Goal: Task Accomplishment & Management: Use online tool/utility

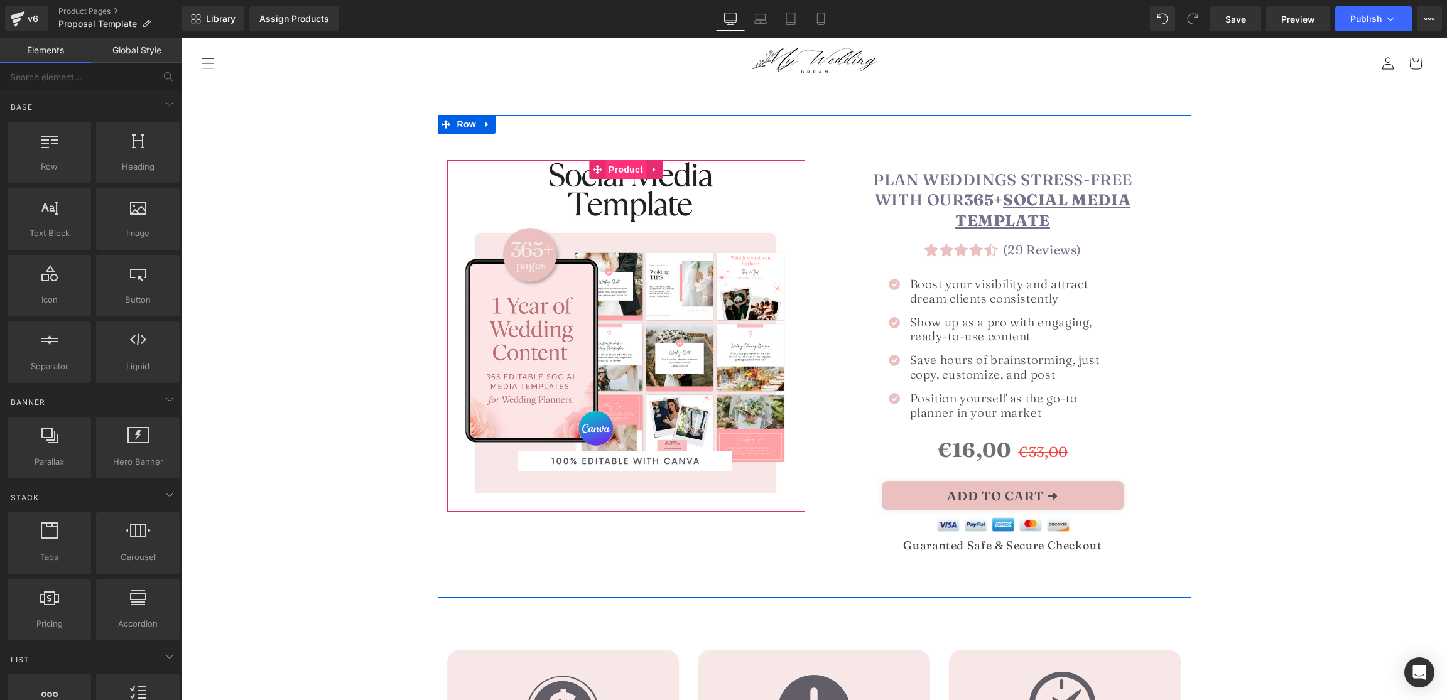
click at [612, 167] on span "Product" at bounding box center [626, 169] width 41 height 19
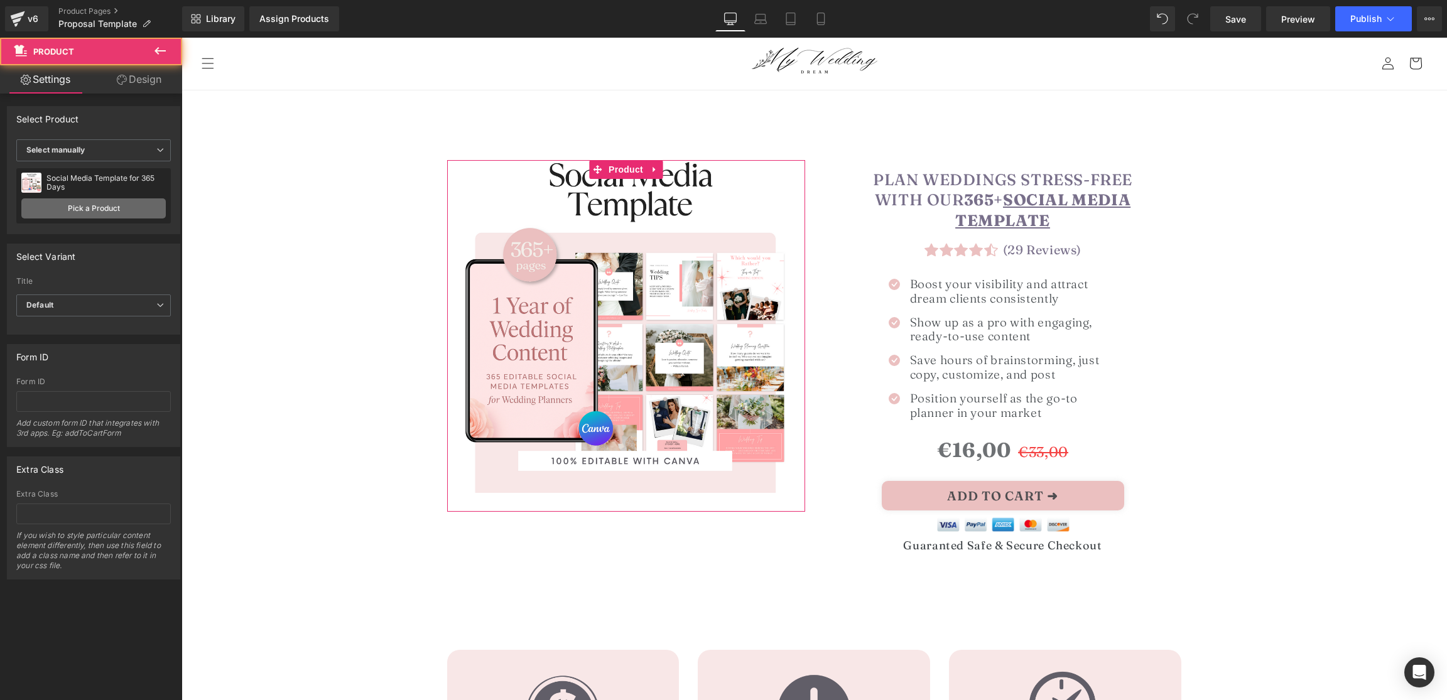
click at [106, 205] on link "Pick a Product" at bounding box center [93, 209] width 144 height 20
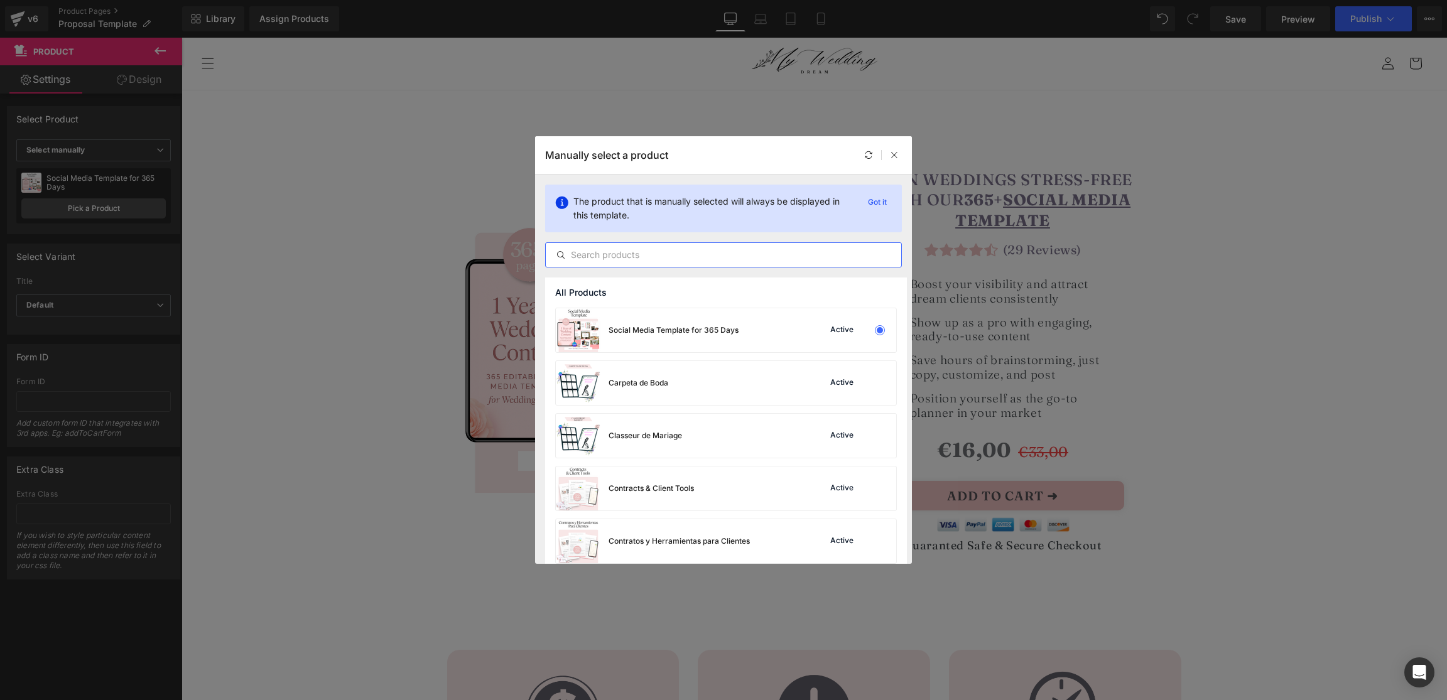
click at [649, 253] on input "text" at bounding box center [724, 255] width 356 height 15
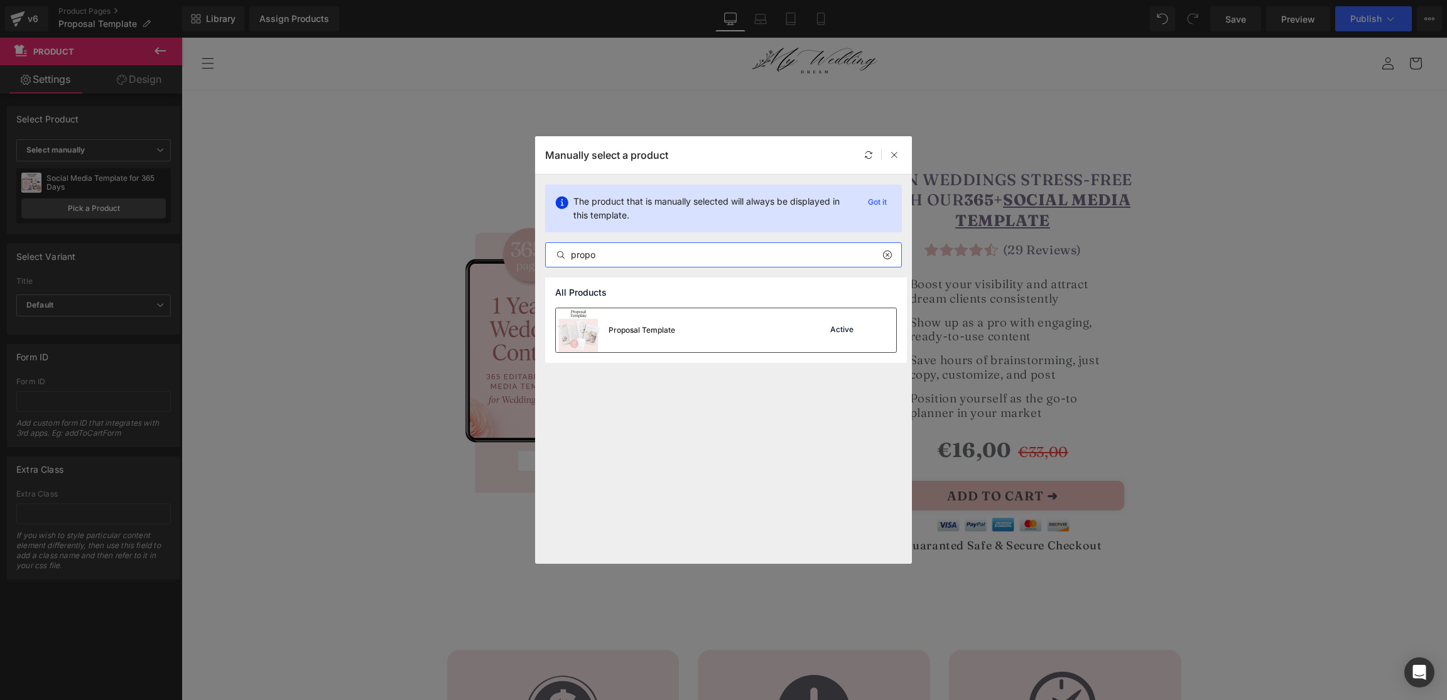
type input "propo"
click at [803, 330] on div "Proposal Template Active" at bounding box center [726, 330] width 340 height 44
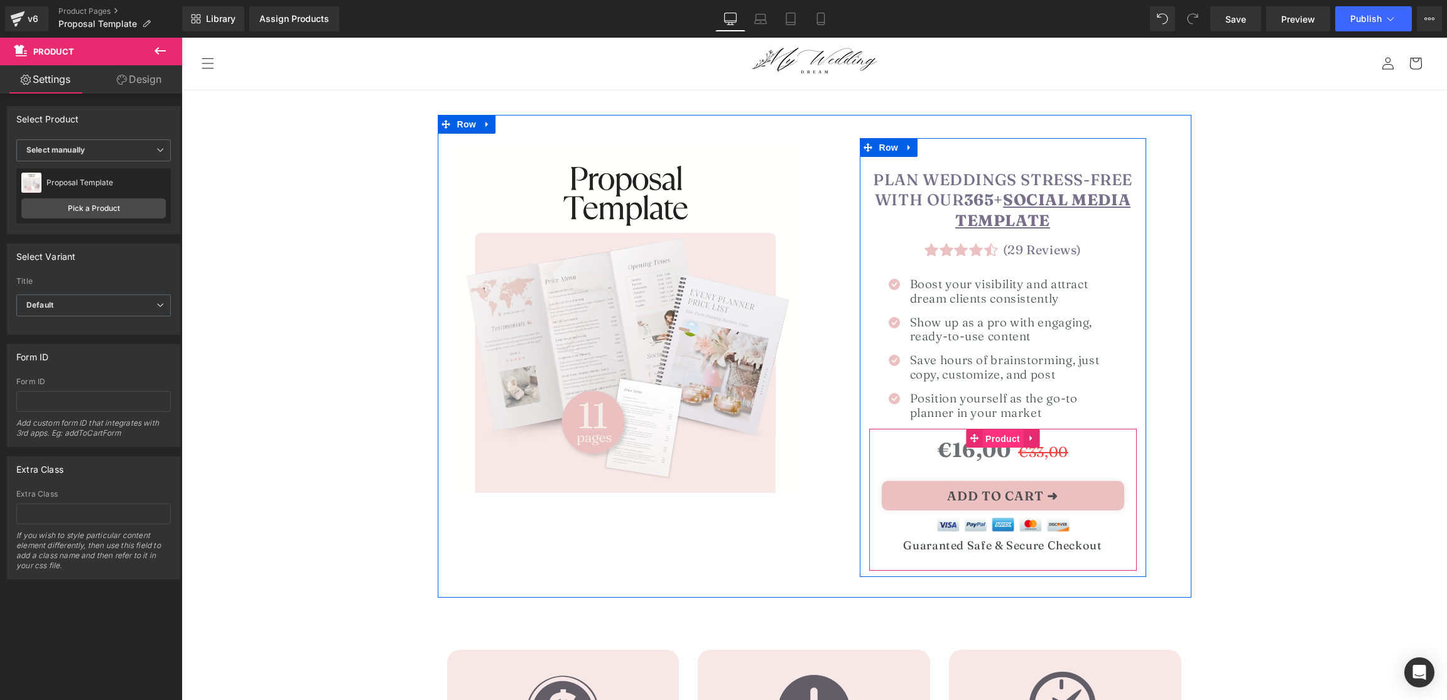
click at [1008, 437] on span "Product" at bounding box center [1002, 439] width 41 height 19
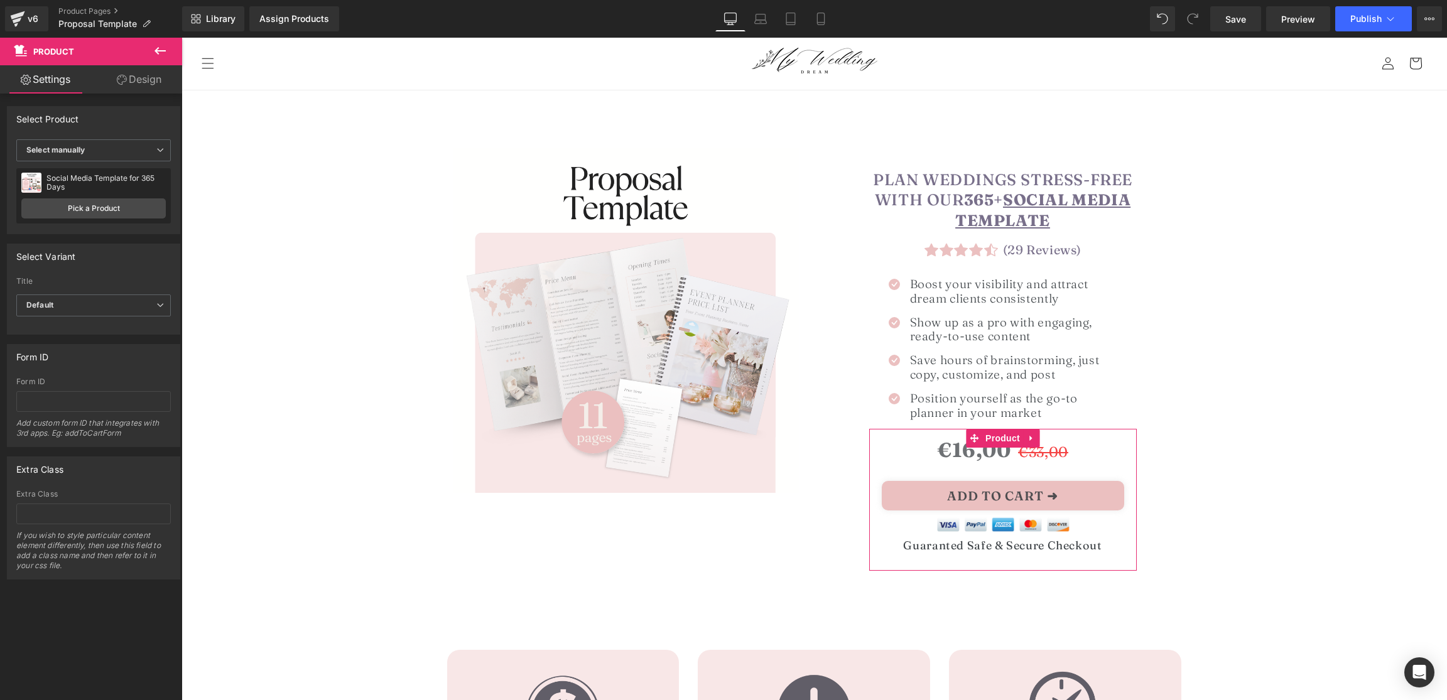
click at [114, 196] on div "Social Media Template for 365 Days Social Media Template for 365 Days Pick a Pr…" at bounding box center [93, 195] width 155 height 55
click at [101, 207] on link "Pick a Product" at bounding box center [93, 209] width 144 height 20
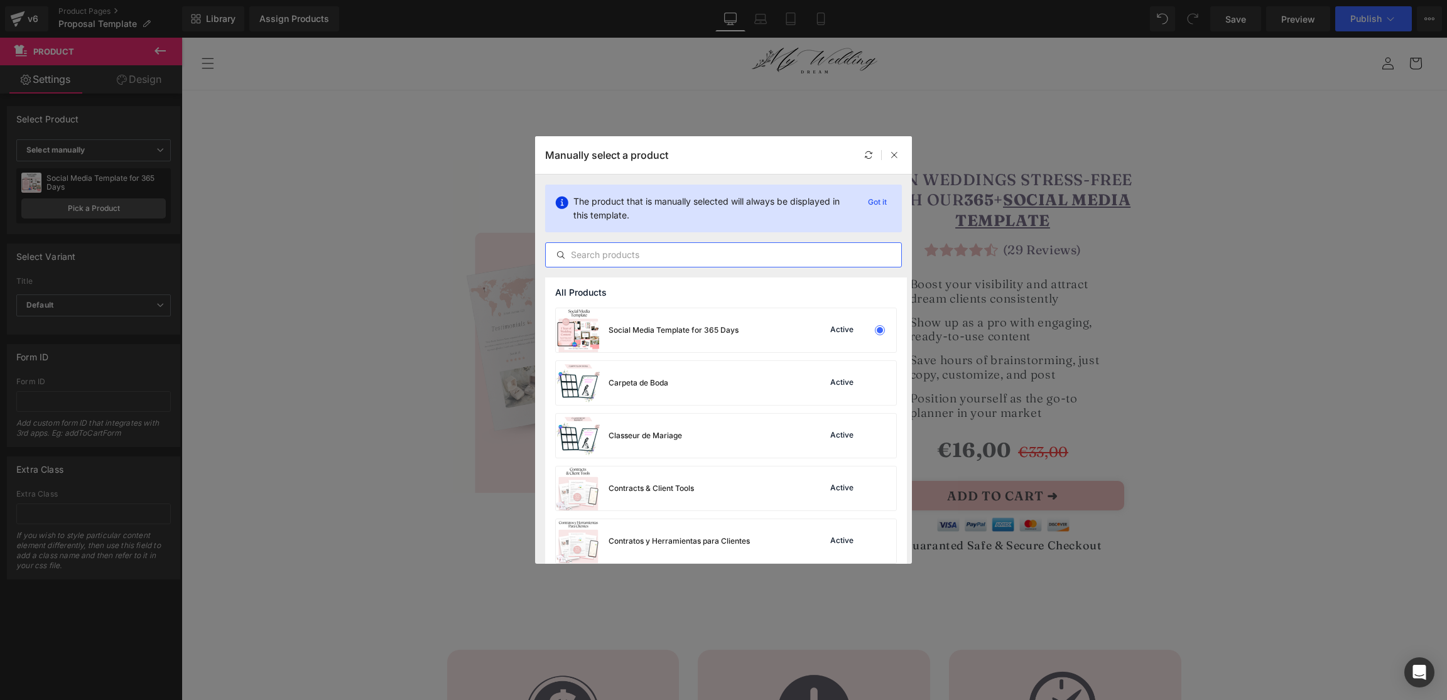
click at [617, 248] on input "text" at bounding box center [724, 255] width 356 height 15
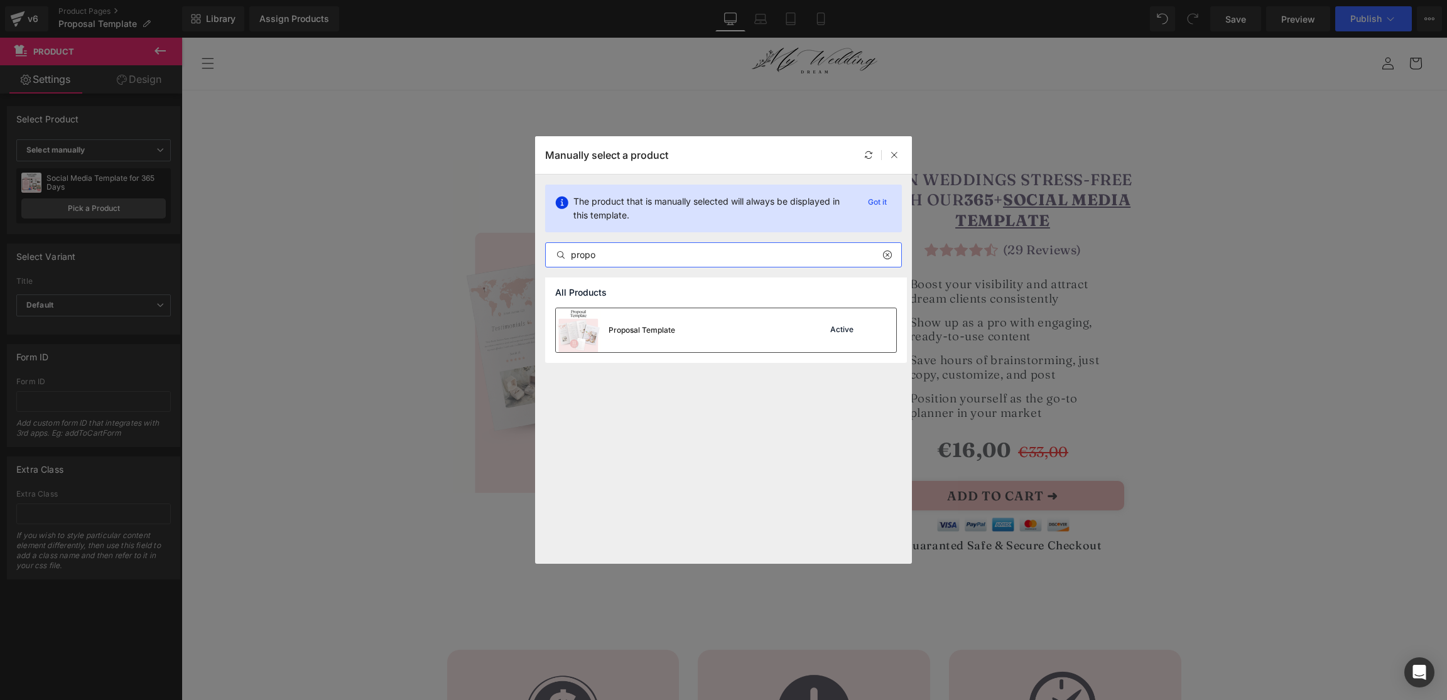
type input "propo"
click at [679, 324] on div "Proposal Template Active" at bounding box center [726, 330] width 340 height 44
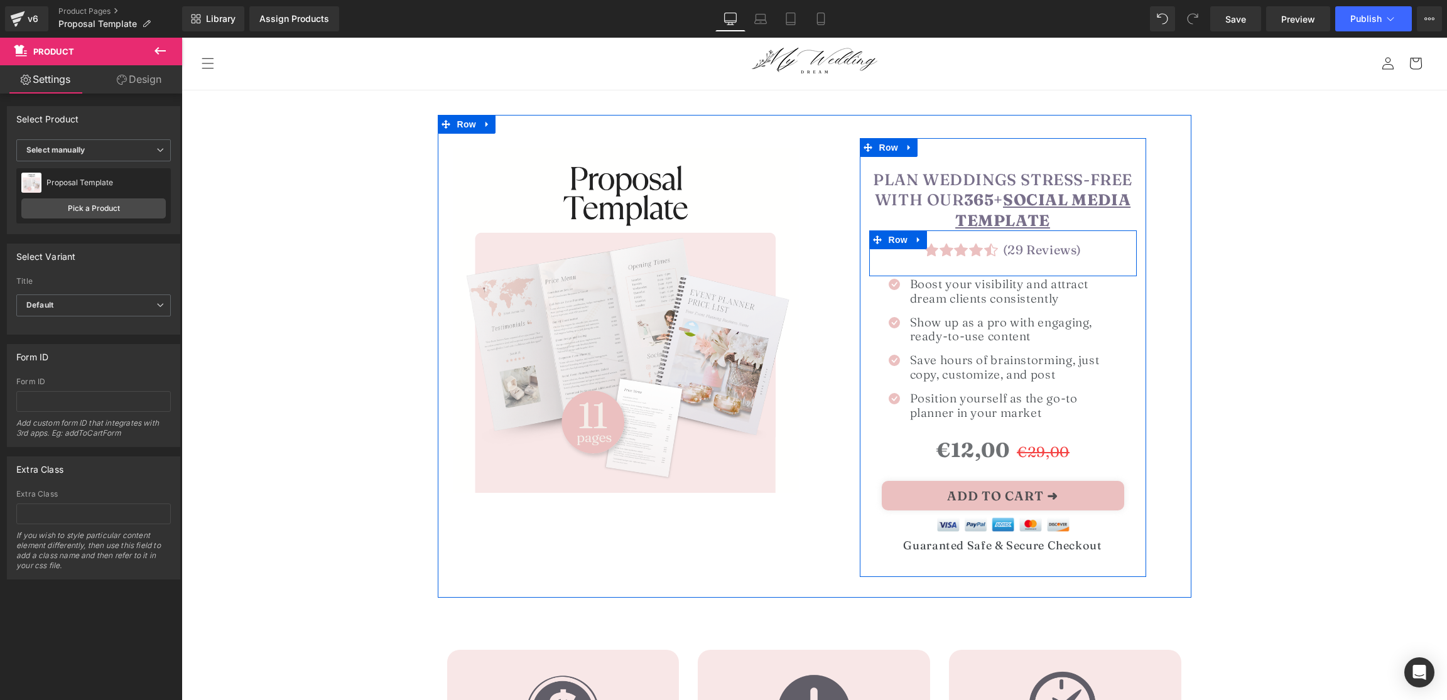
click at [1025, 246] on h1 "(29 Reviews)" at bounding box center [1065, 249] width 124 height 15
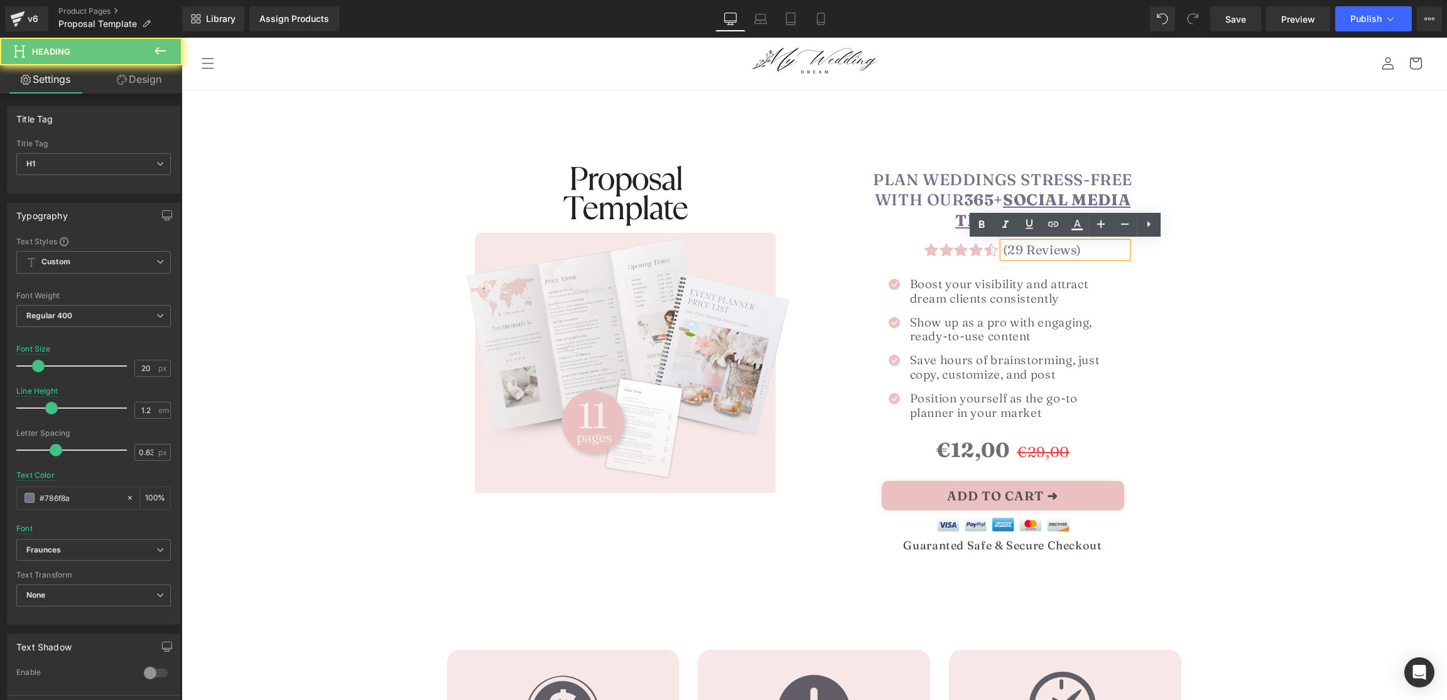
drag, startPoint x: 1018, startPoint y: 250, endPoint x: 1016, endPoint y: 258, distance: 8.5
click at [1018, 250] on h1 "(29 Reviews)" at bounding box center [1065, 249] width 124 height 15
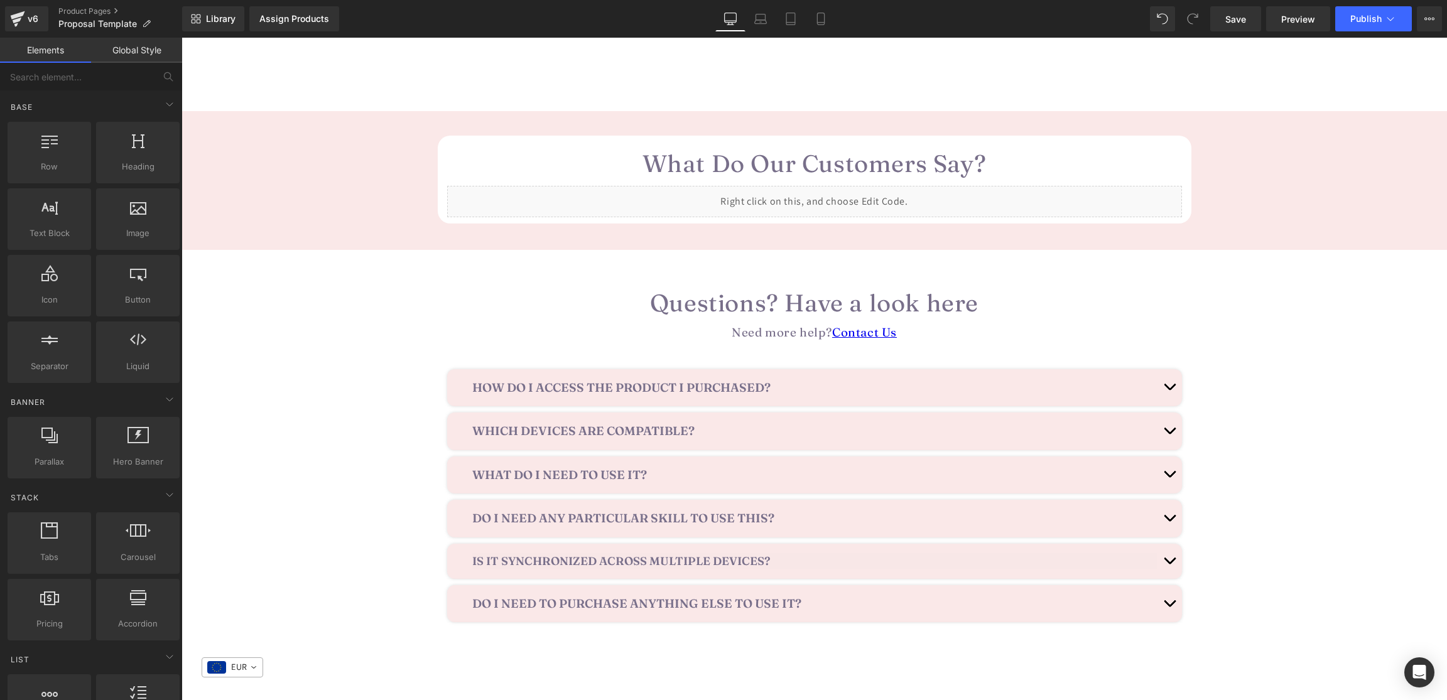
scroll to position [2479, 0]
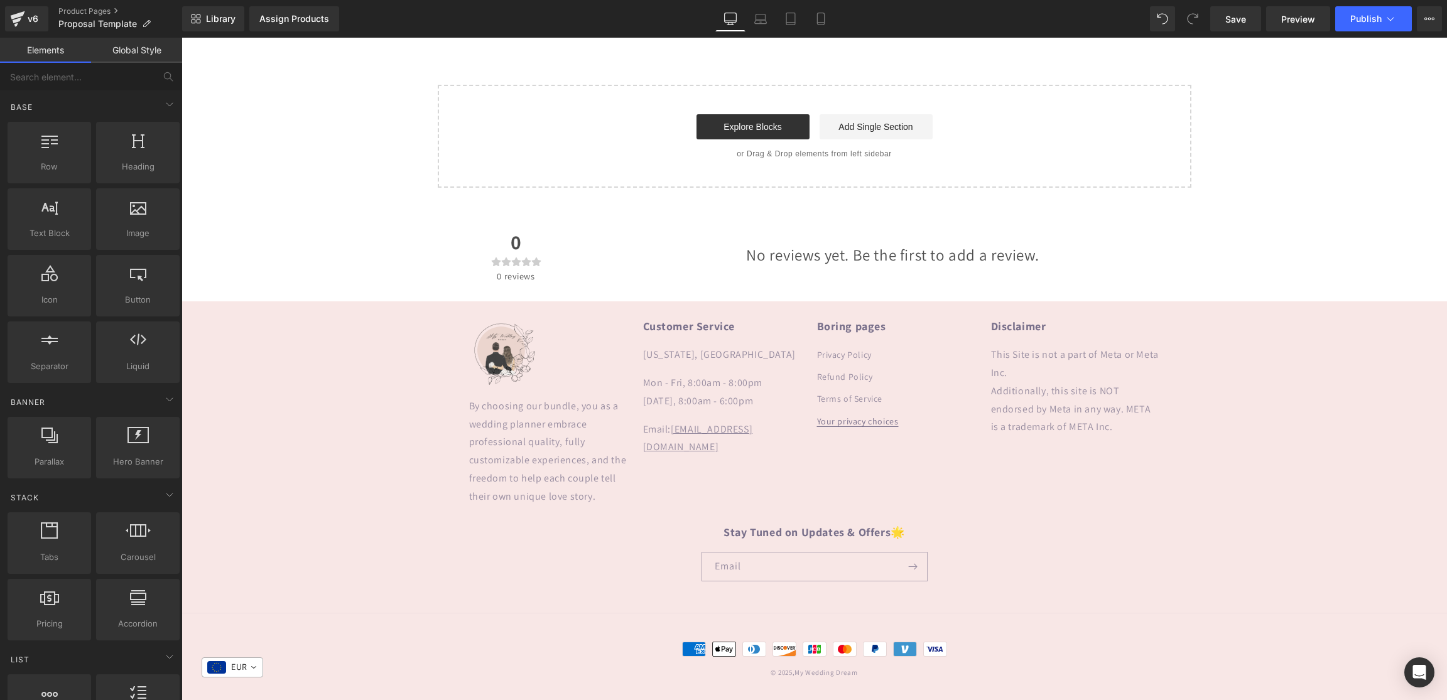
click at [891, 425] on link "Your privacy choices" at bounding box center [858, 422] width 82 height 22
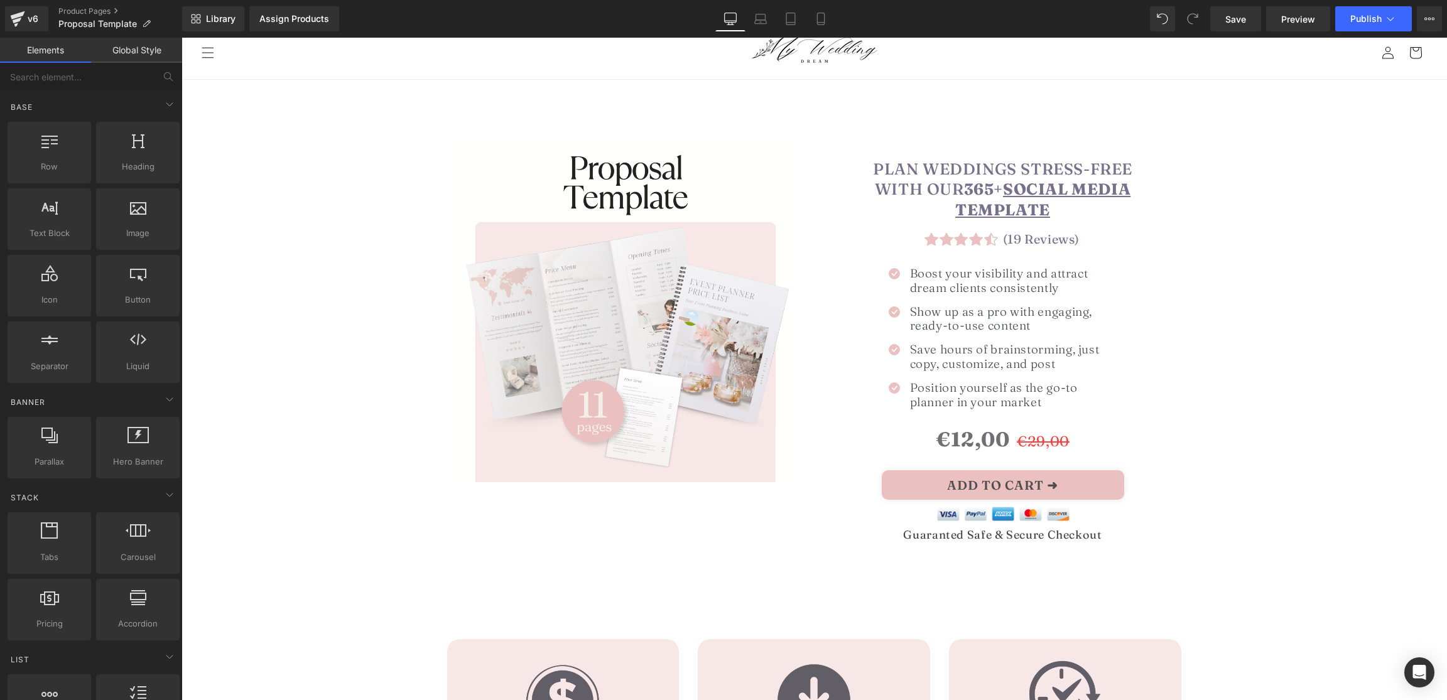
scroll to position [0, 0]
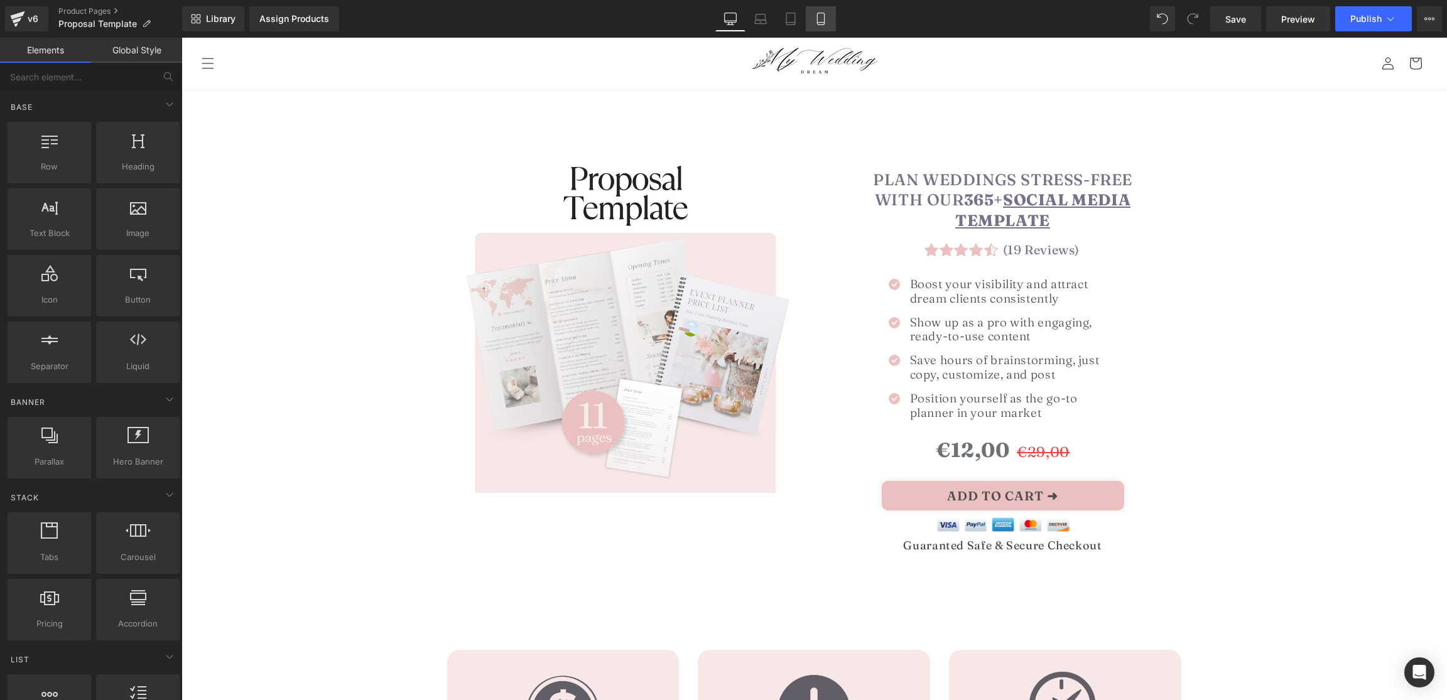
click at [827, 16] on icon at bounding box center [821, 19] width 13 height 13
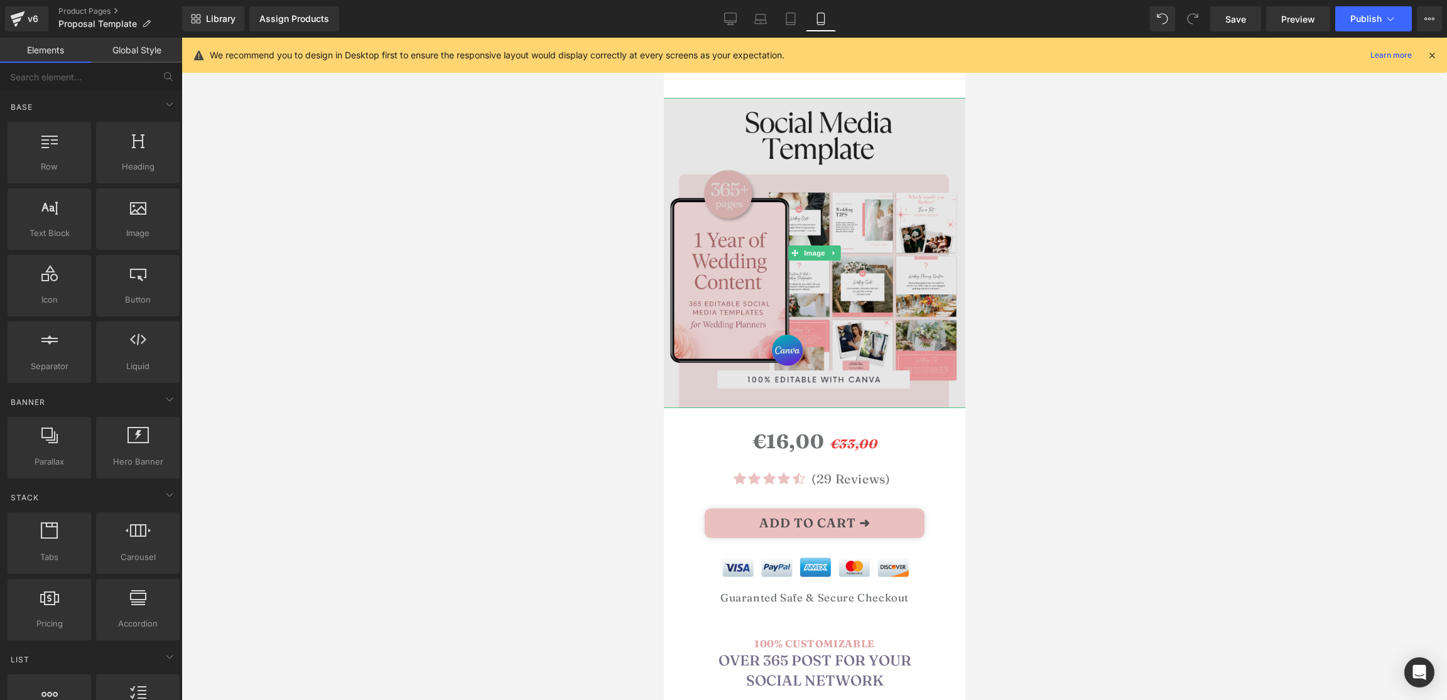
click at [788, 204] on img at bounding box center [814, 253] width 310 height 310
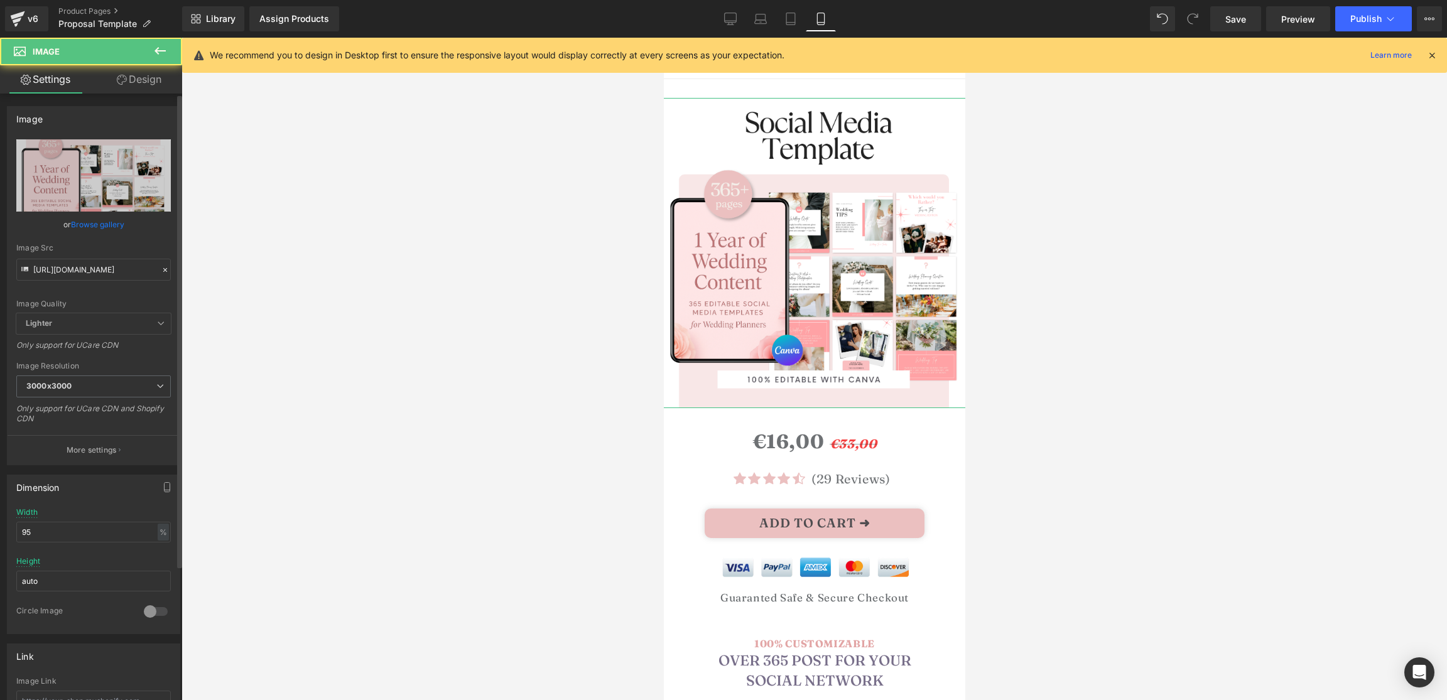
click at [89, 225] on link "Browse gallery" at bounding box center [97, 225] width 53 height 22
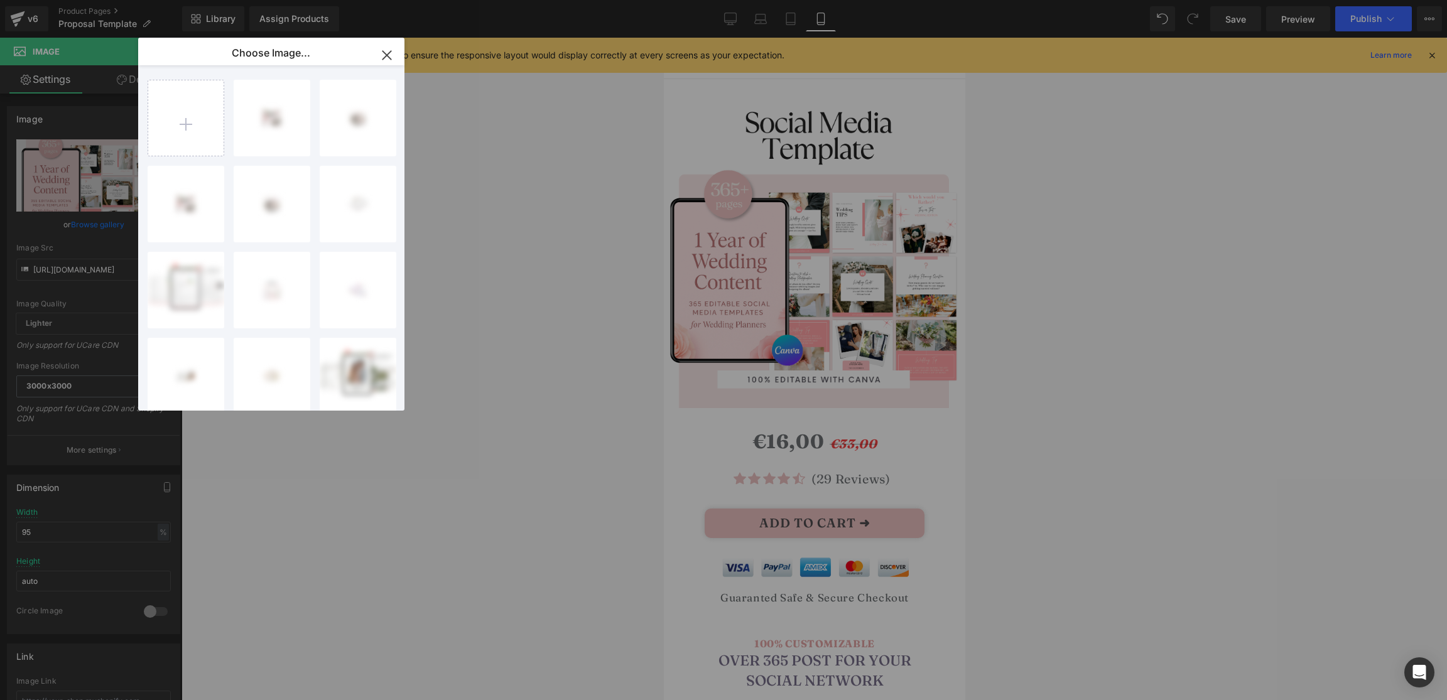
click at [384, 47] on icon "button" at bounding box center [387, 55] width 20 height 20
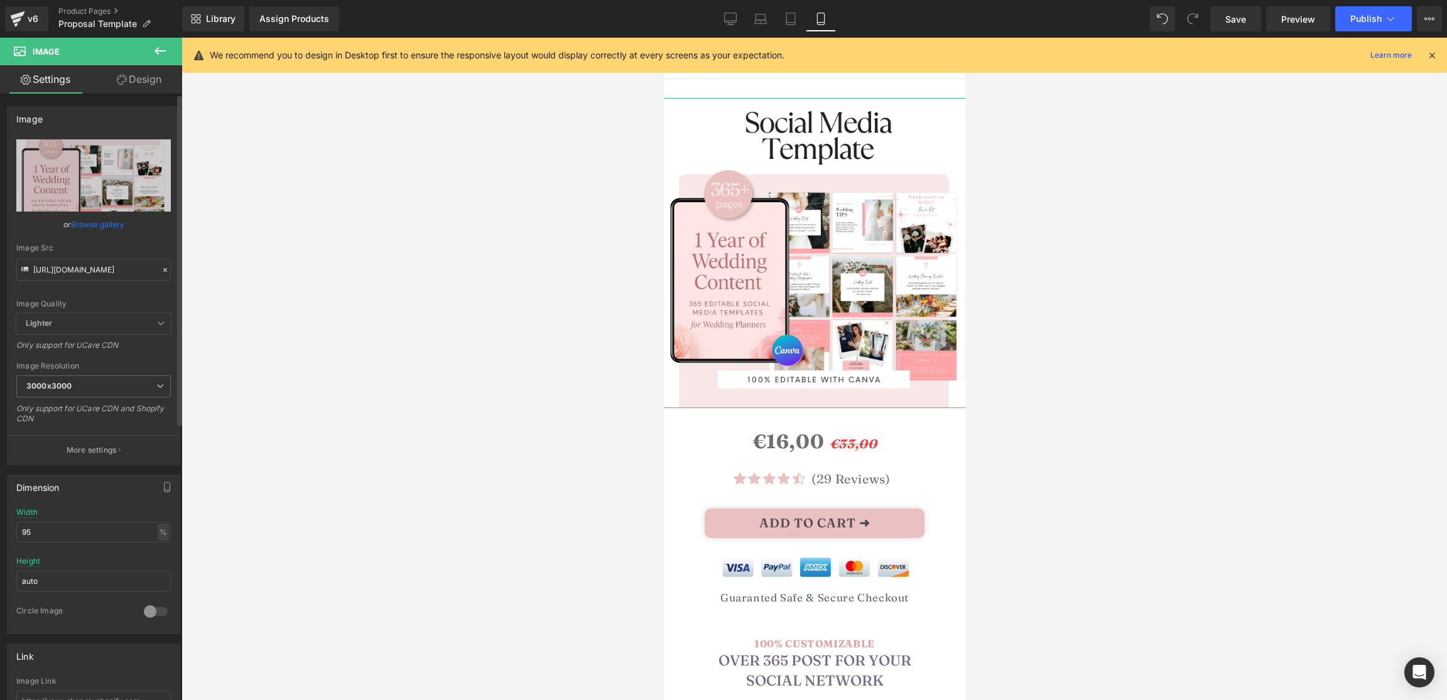
click at [99, 231] on link "Browse gallery" at bounding box center [97, 225] width 53 height 22
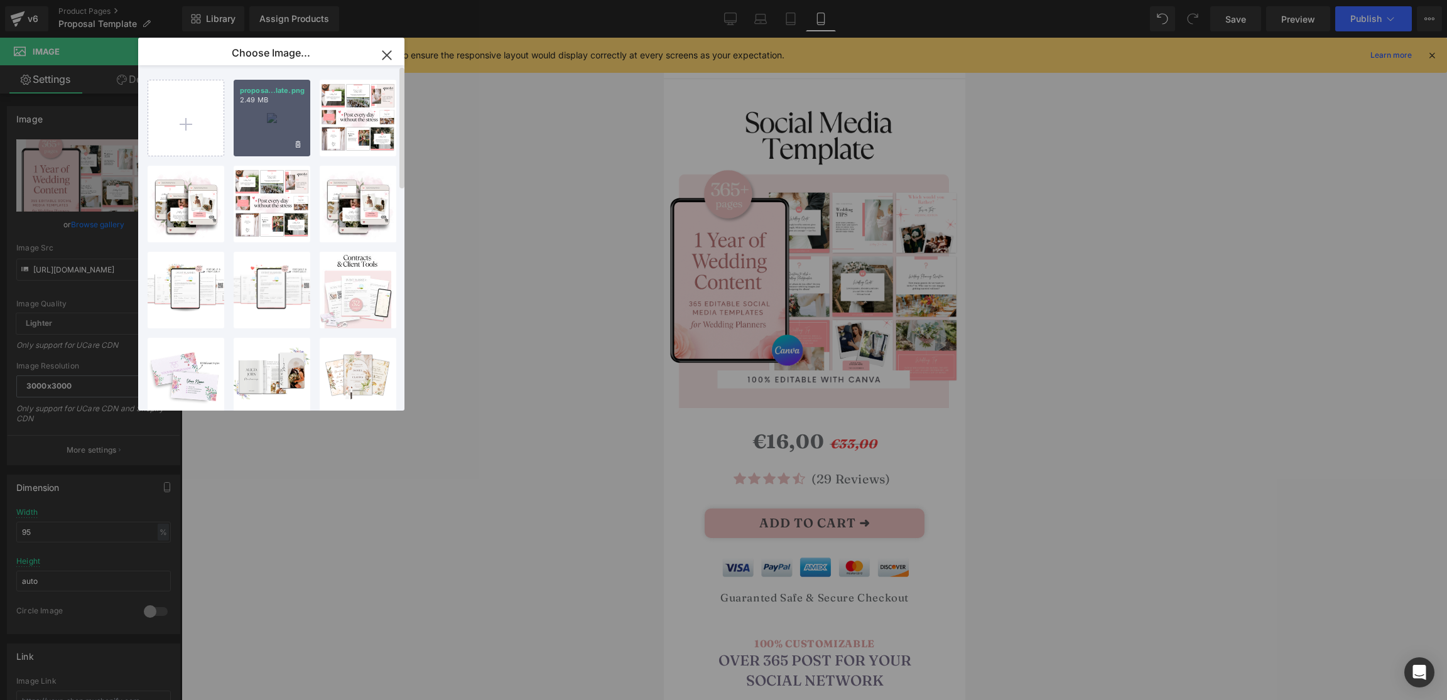
scroll to position [1, 0]
click at [259, 130] on div "proposa...late.png 2.49 MB" at bounding box center [272, 117] width 77 height 77
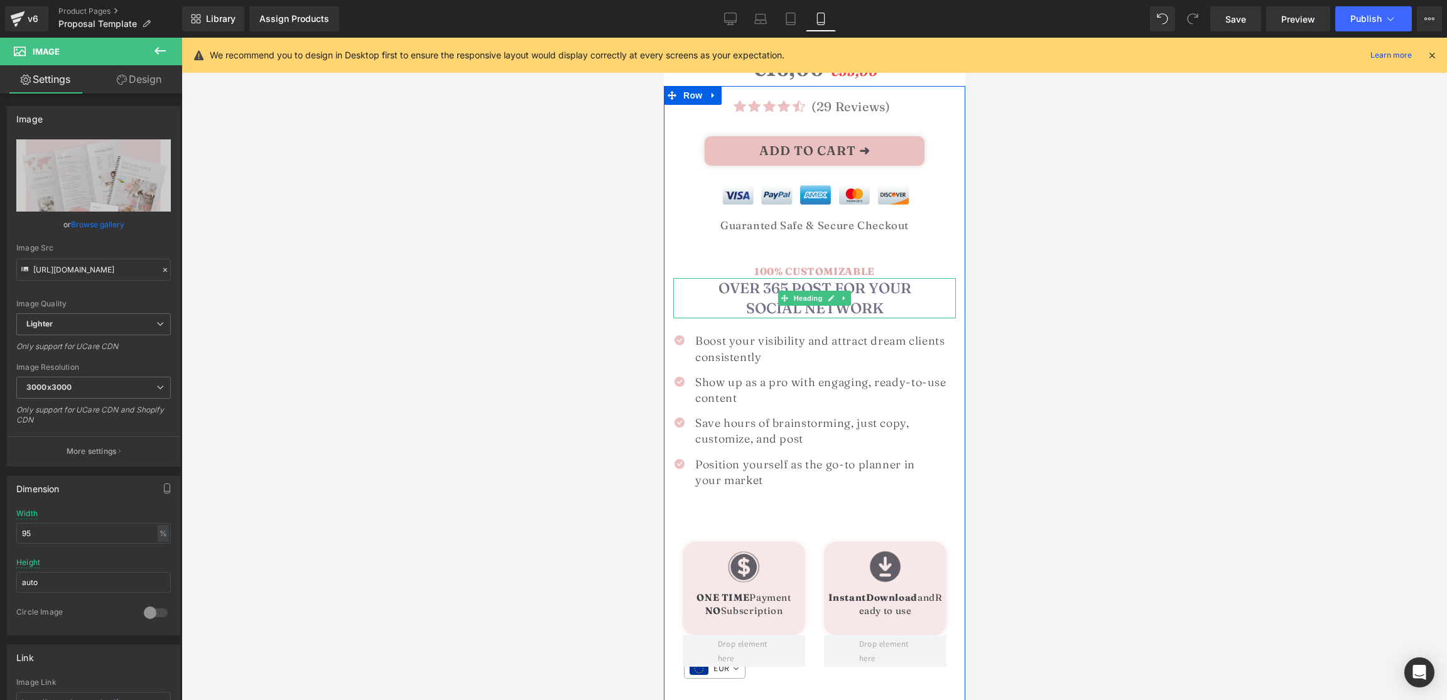
scroll to position [0, 0]
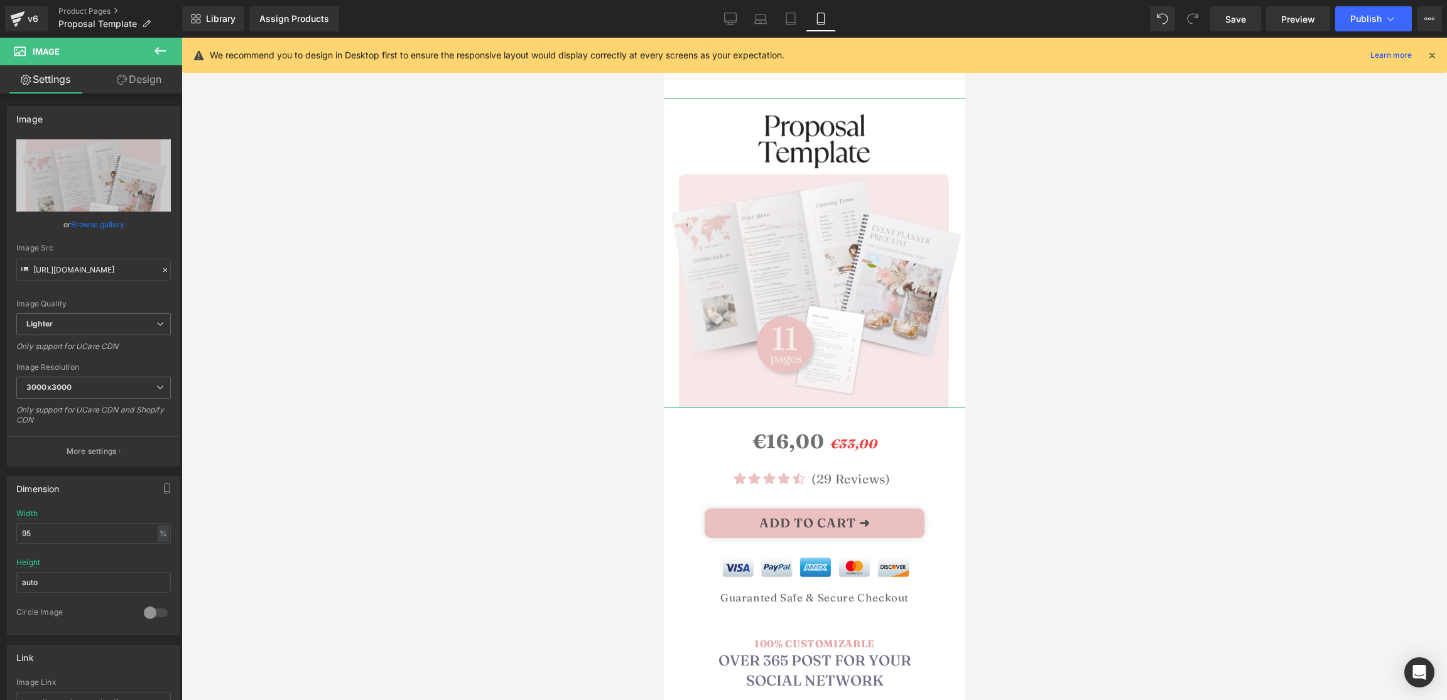
click at [85, 224] on link "Browse gallery" at bounding box center [97, 225] width 53 height 22
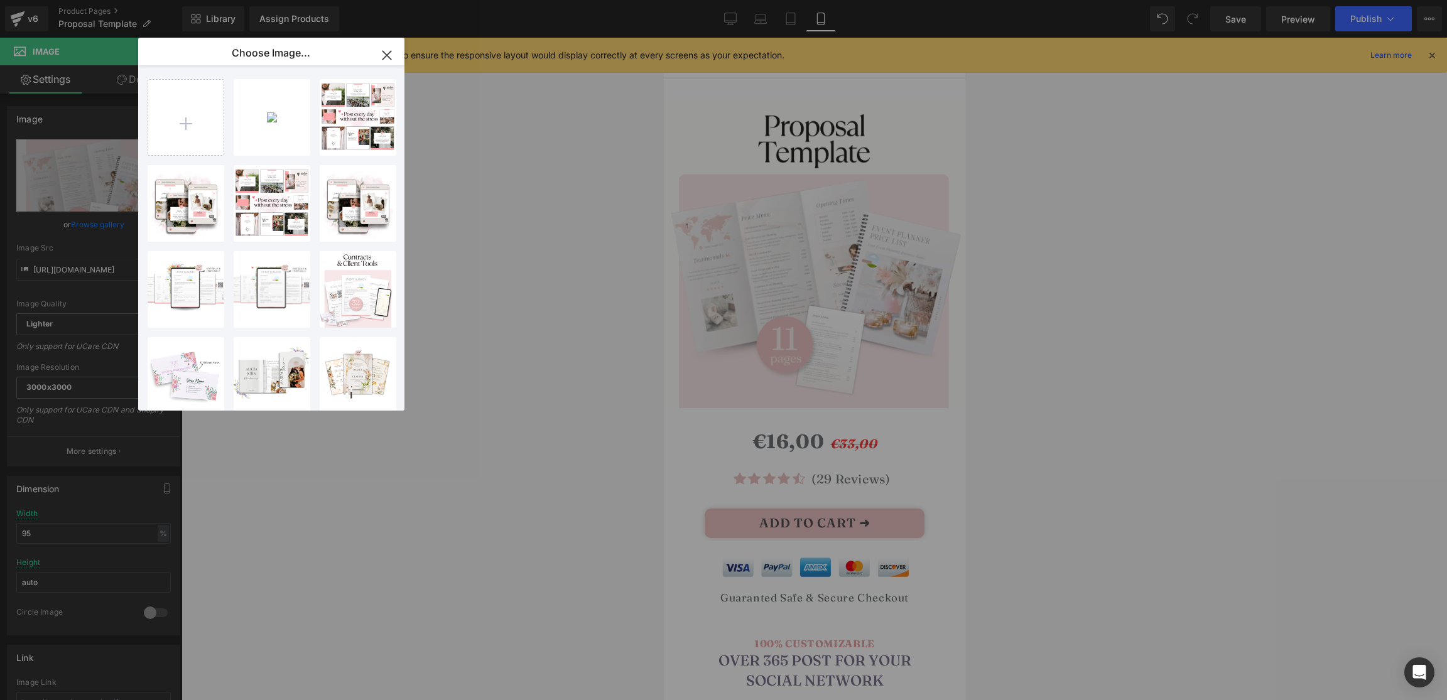
type input "C:\fakepath\proposal template.png"
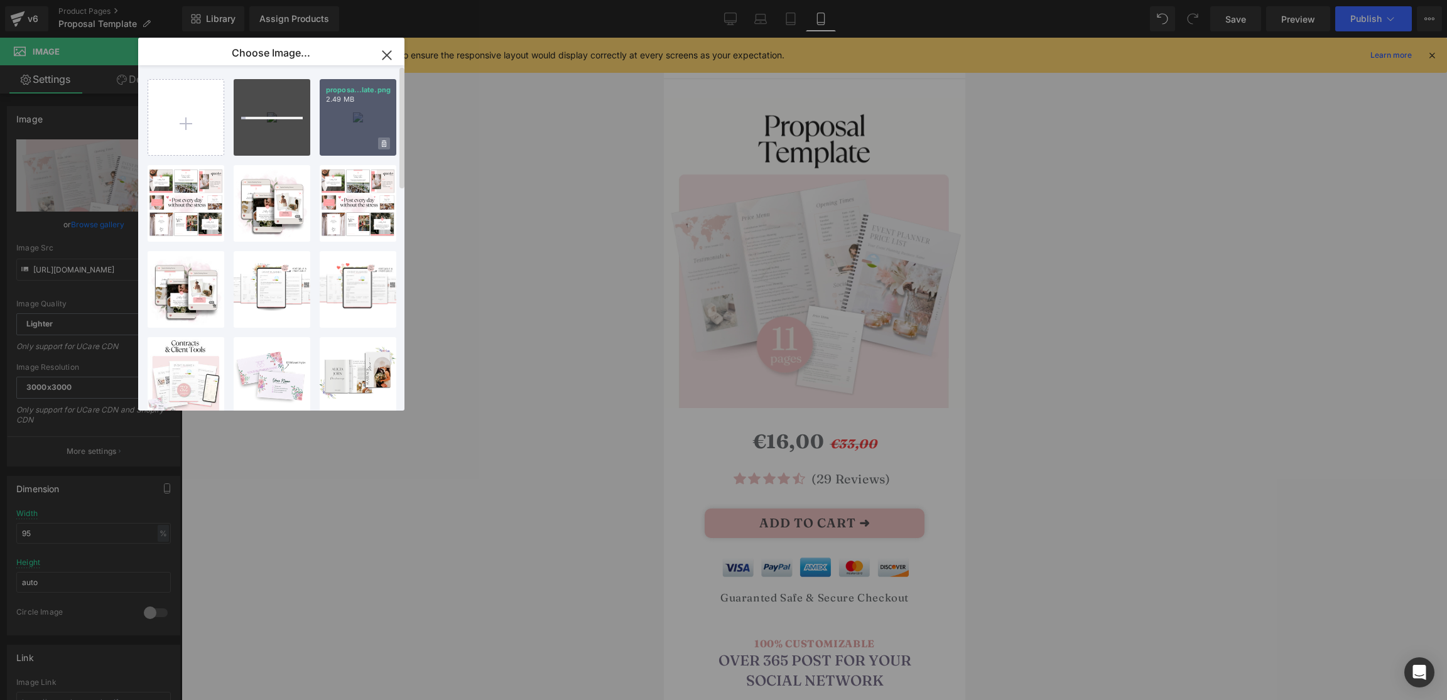
click at [383, 144] on icon at bounding box center [384, 144] width 4 height 8
click at [346, 145] on span "Yes" at bounding box center [341, 143] width 31 height 13
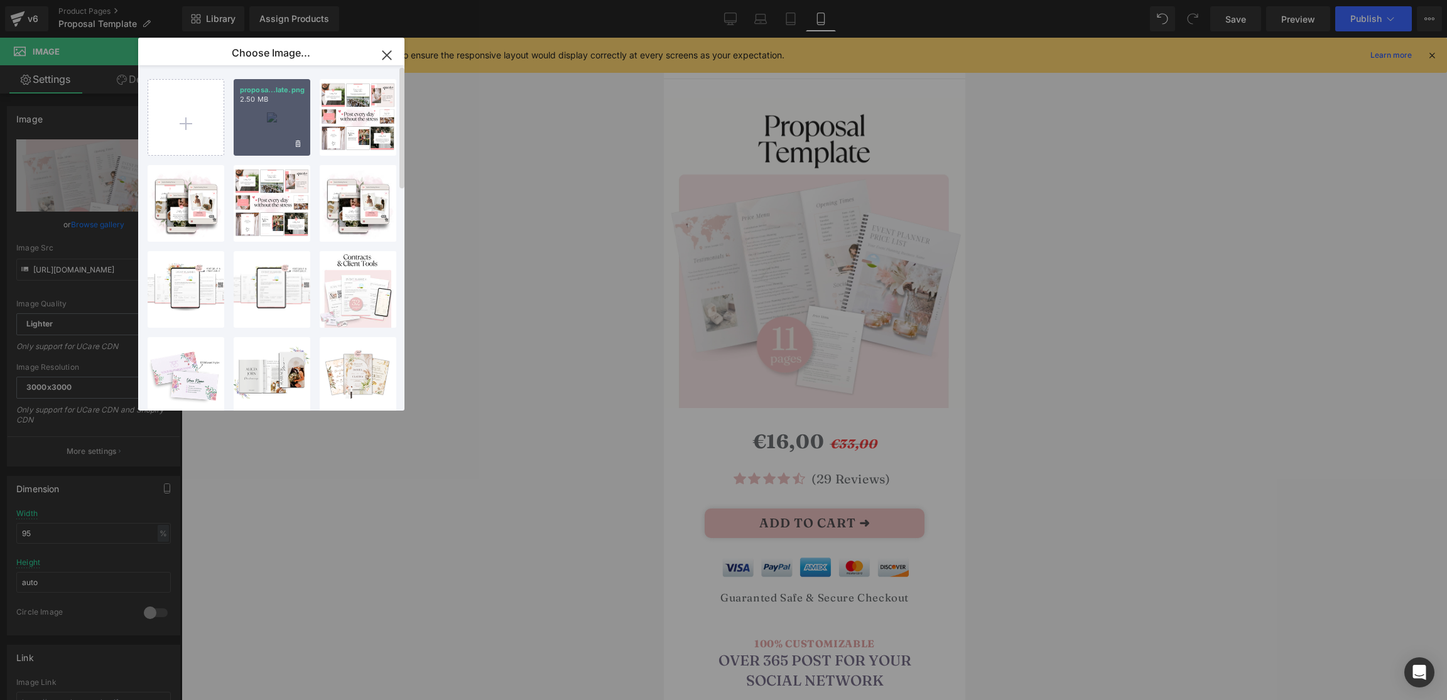
click at [285, 119] on div "proposa...late.png 2.50 MB" at bounding box center [272, 117] width 77 height 77
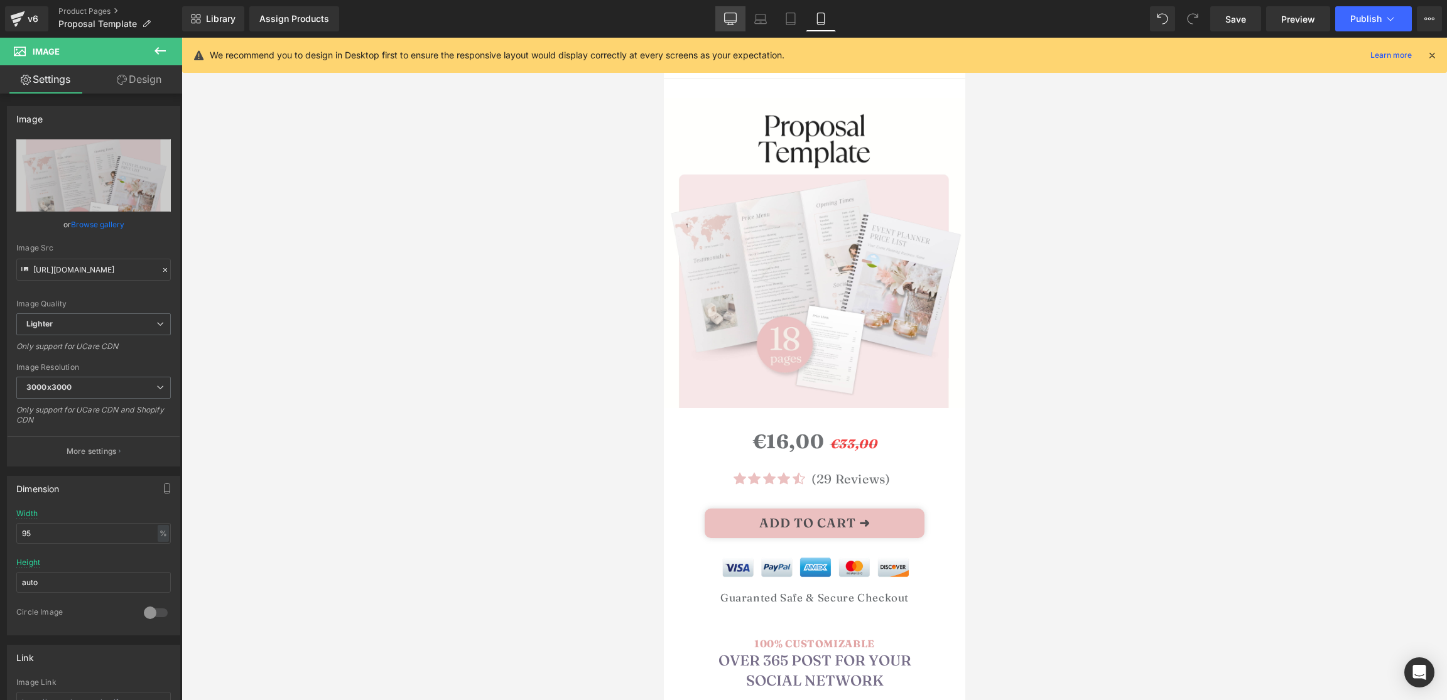
click at [732, 18] on icon at bounding box center [730, 19] width 13 height 13
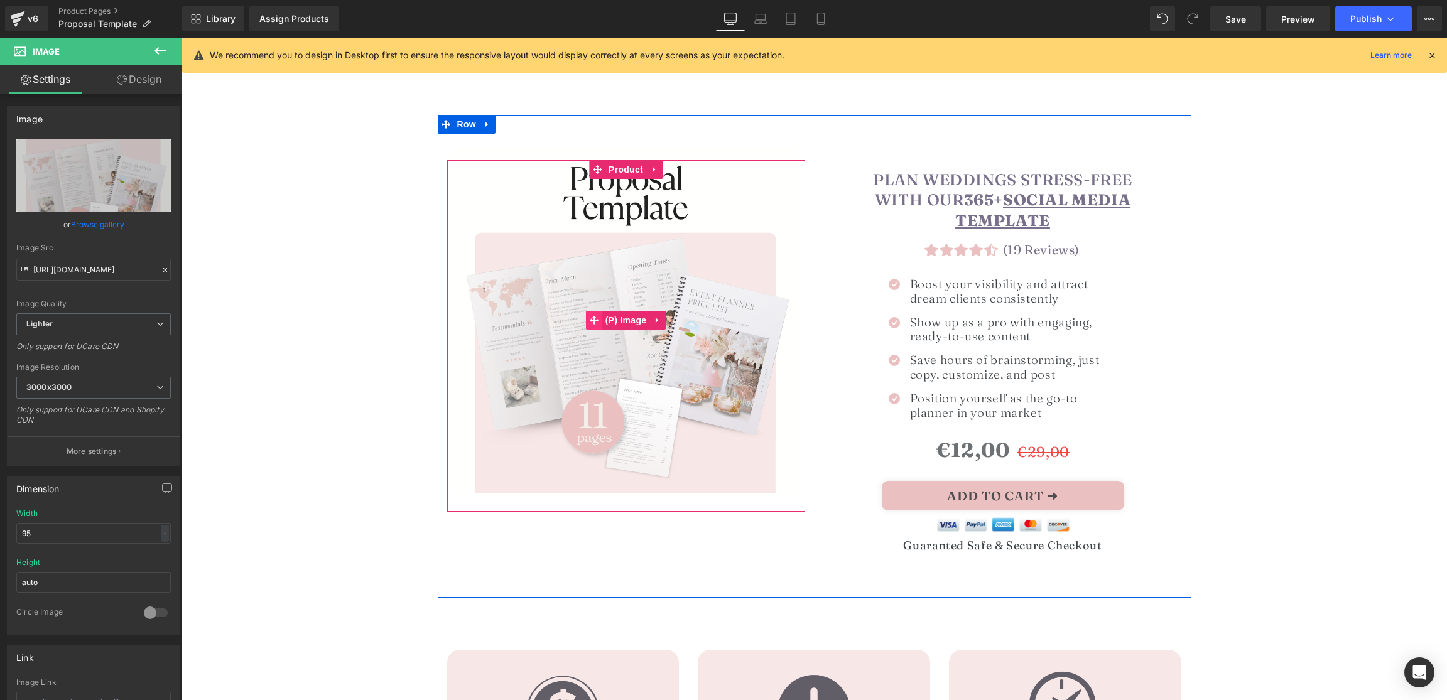
click at [601, 321] on span at bounding box center [594, 320] width 16 height 19
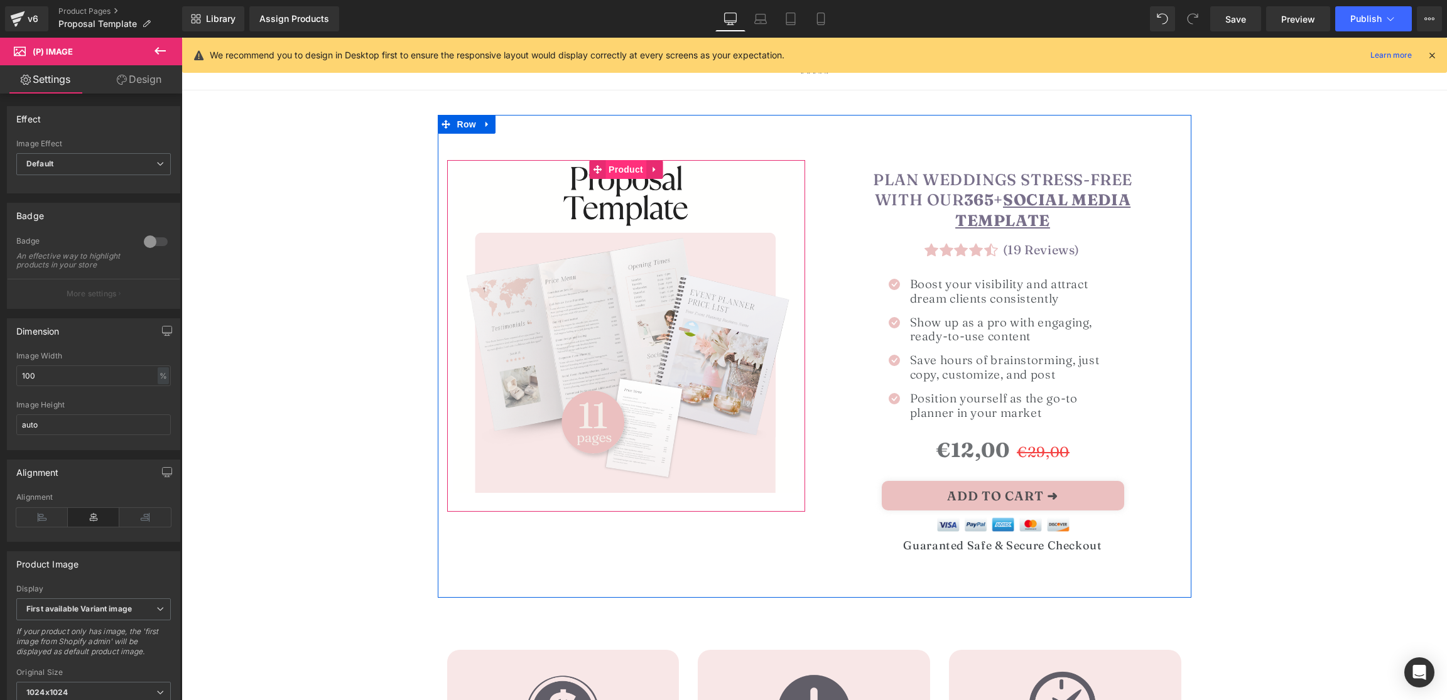
click at [618, 166] on span "Product" at bounding box center [626, 169] width 41 height 19
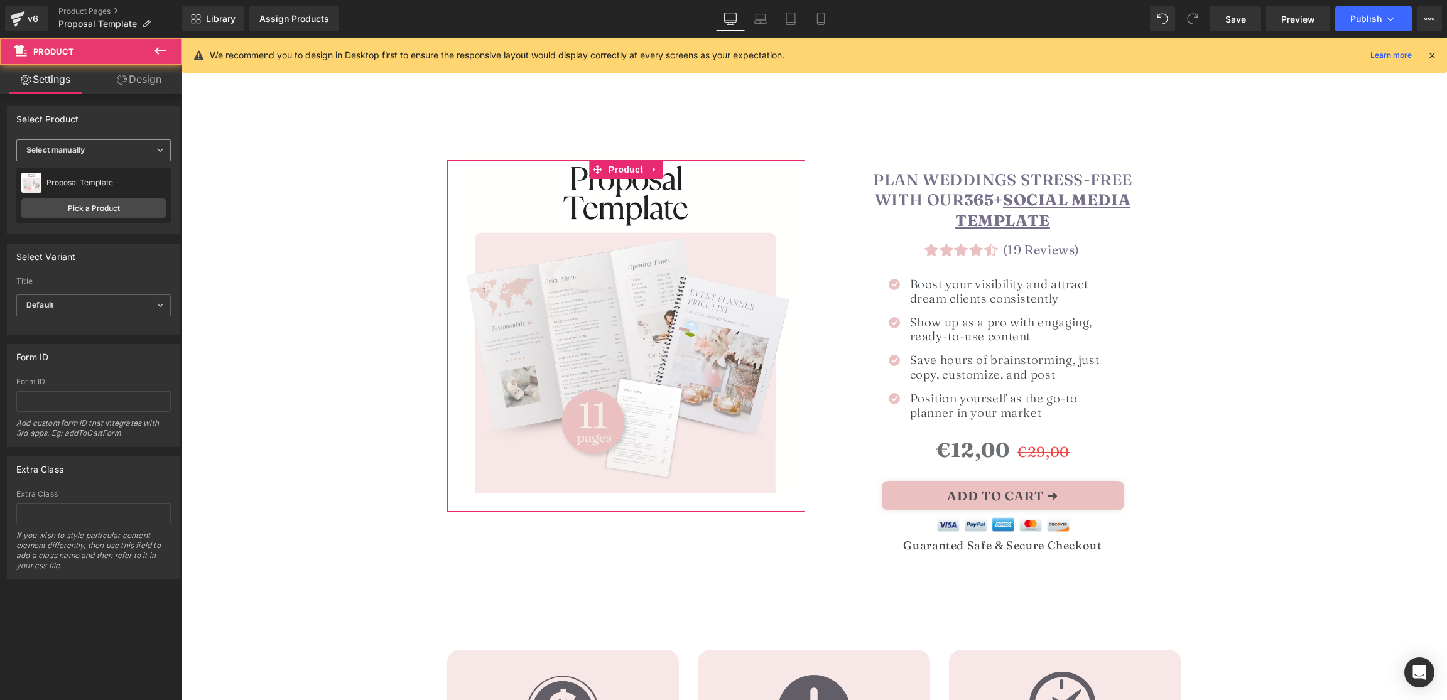
click at [105, 150] on span "Select manually" at bounding box center [93, 150] width 155 height 22
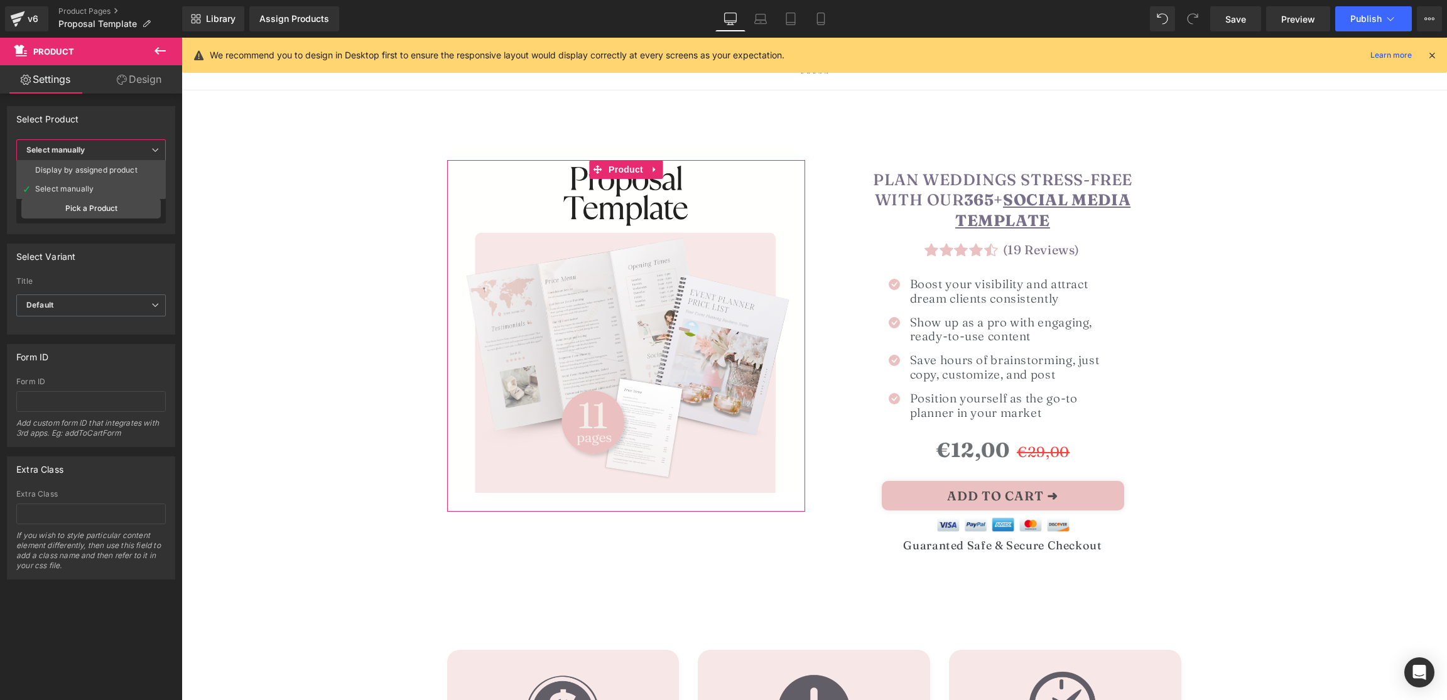
click at [106, 148] on span "Select manually" at bounding box center [91, 150] width 150 height 22
click at [89, 223] on div "Display by assigned product Select manually Select manually Display by assigned…" at bounding box center [94, 186] width 172 height 94
click at [96, 212] on link "Pick a Product" at bounding box center [93, 209] width 144 height 20
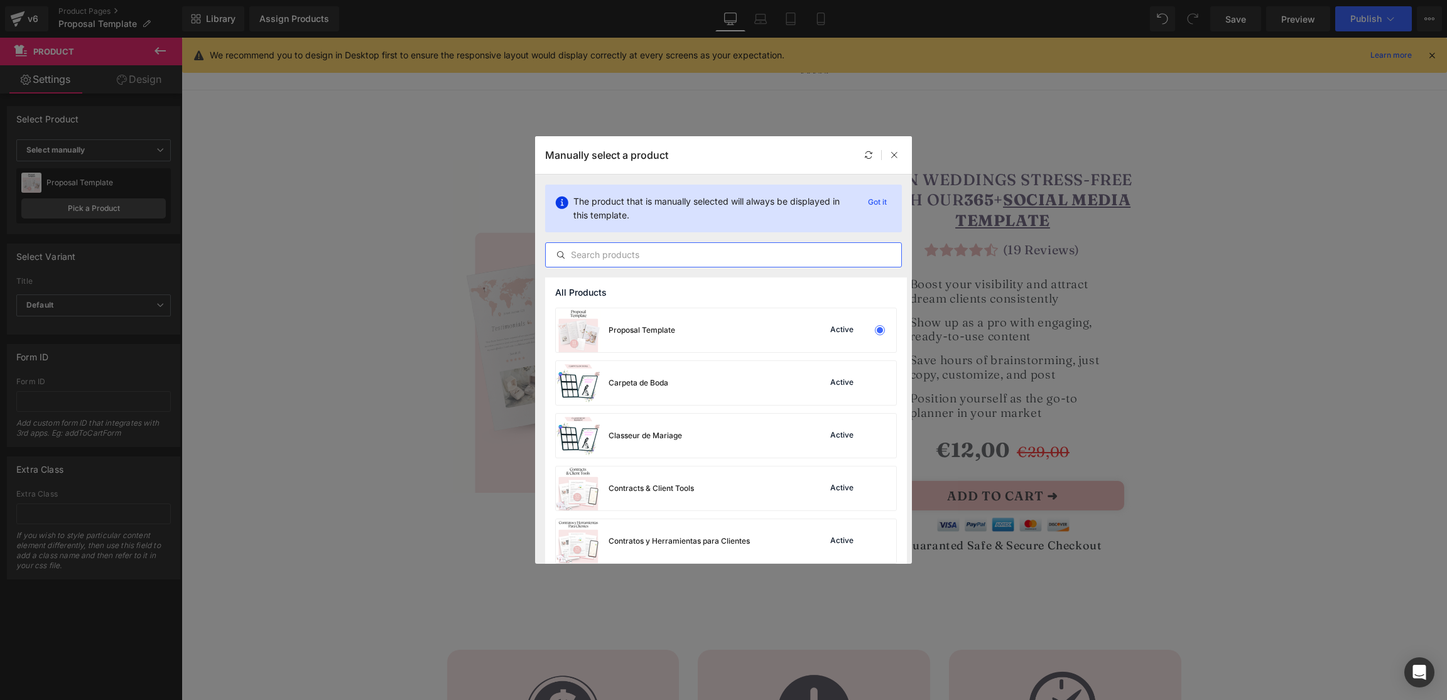
click at [634, 258] on input "text" at bounding box center [724, 255] width 356 height 15
click at [742, 398] on div "Carpeta de Boda Active" at bounding box center [726, 383] width 340 height 44
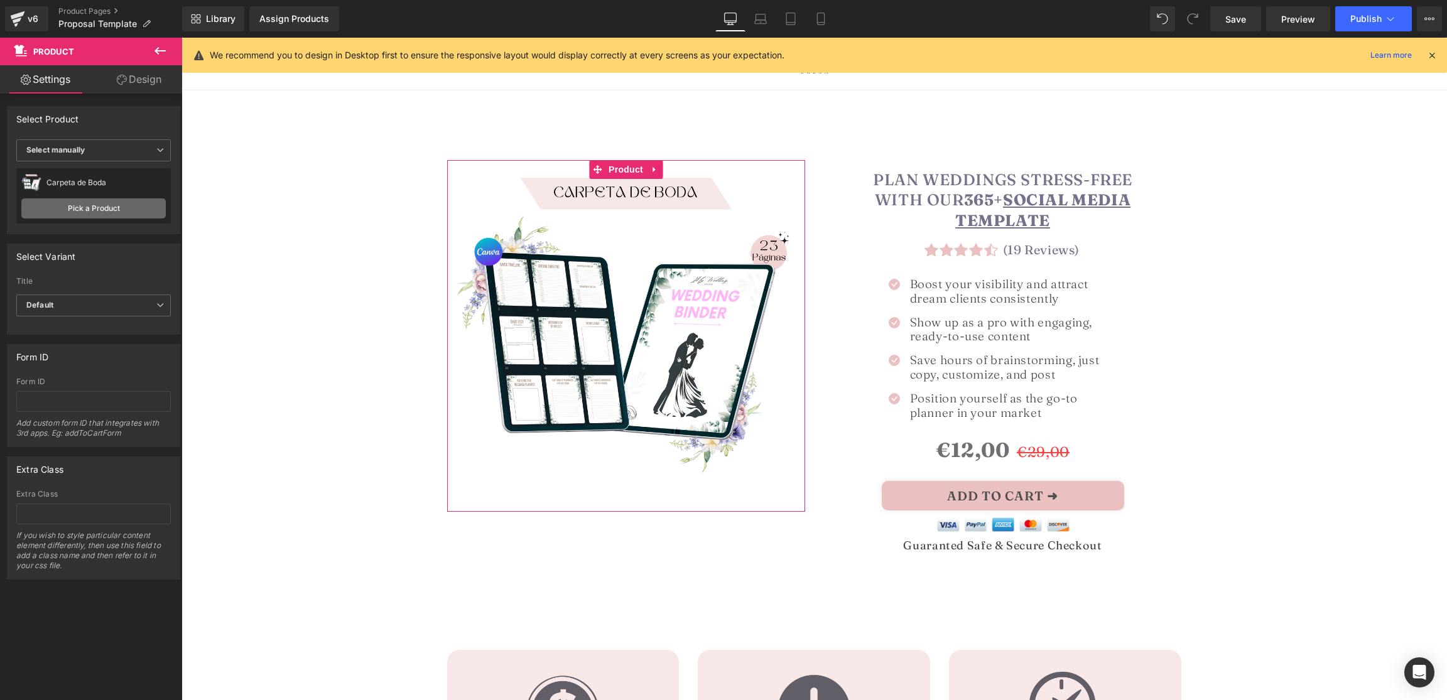
click at [109, 215] on link "Pick a Product" at bounding box center [93, 209] width 144 height 20
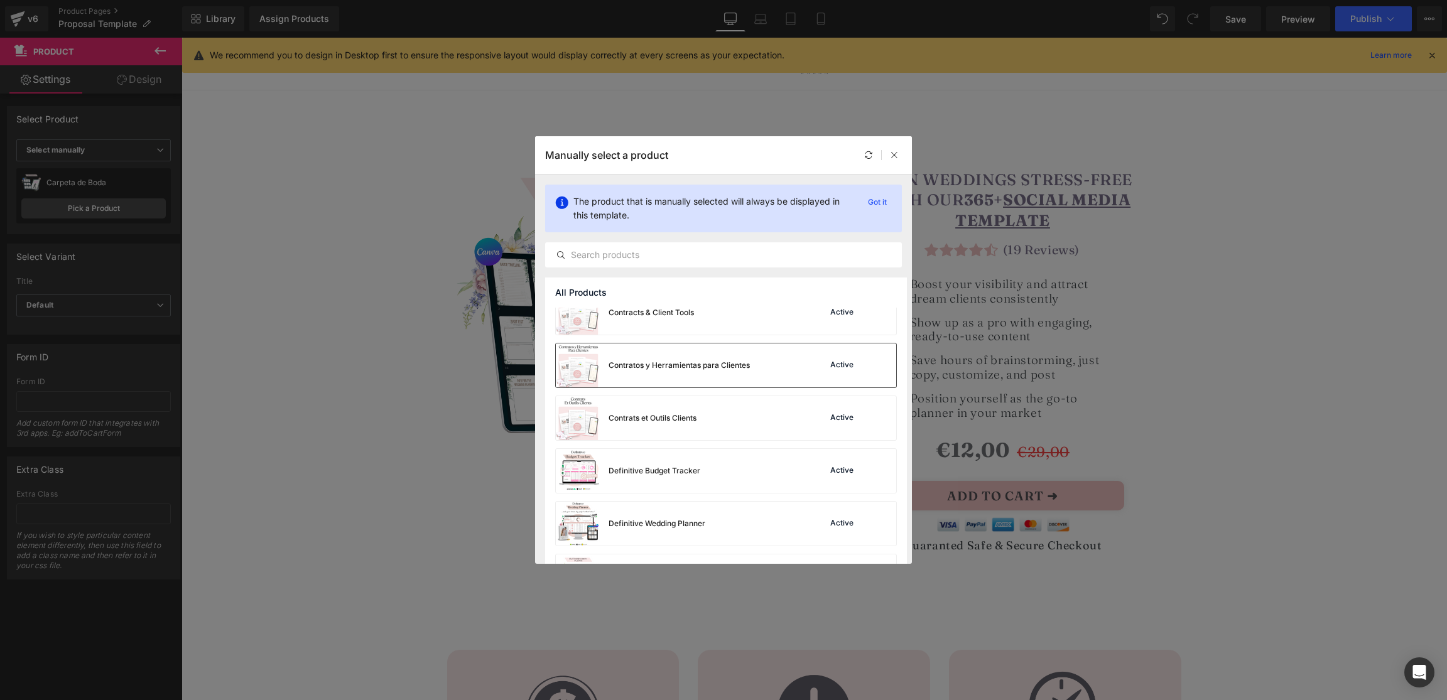
scroll to position [197, 0]
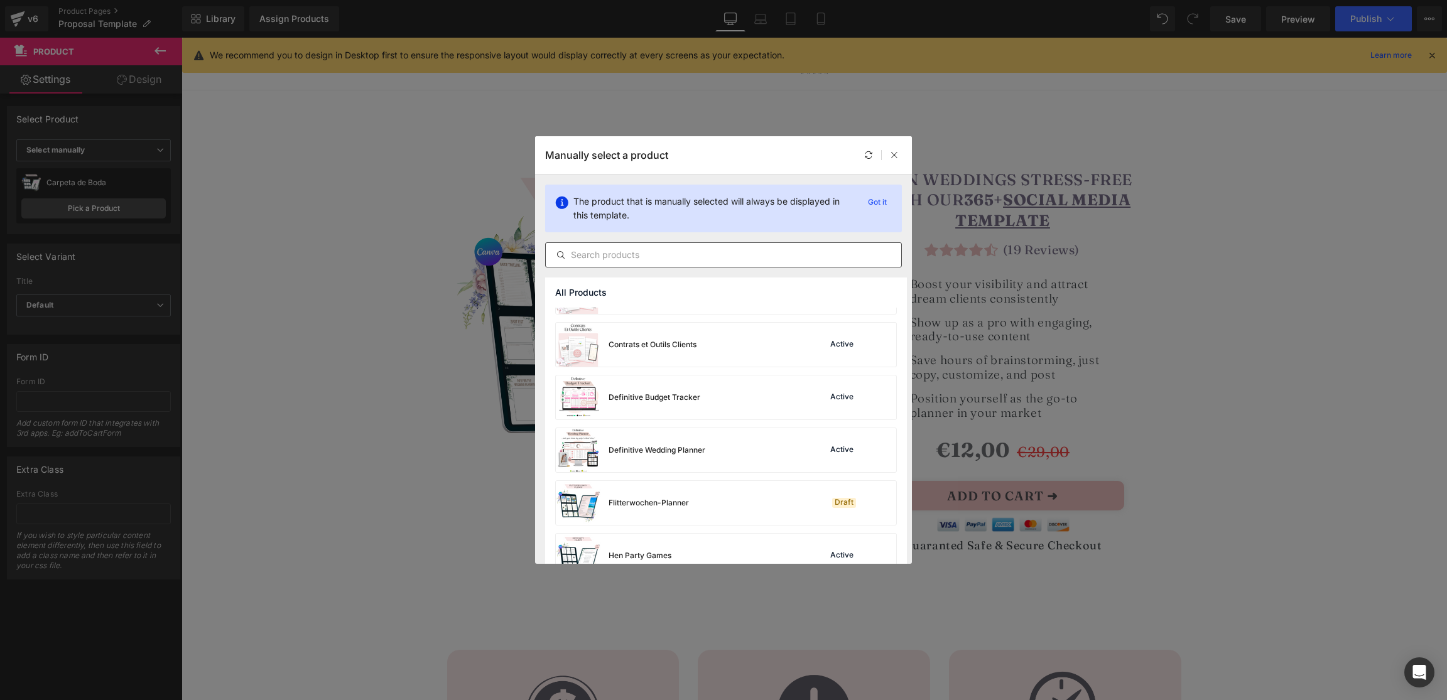
click at [624, 251] on input "text" at bounding box center [724, 255] width 356 height 15
type input "y"
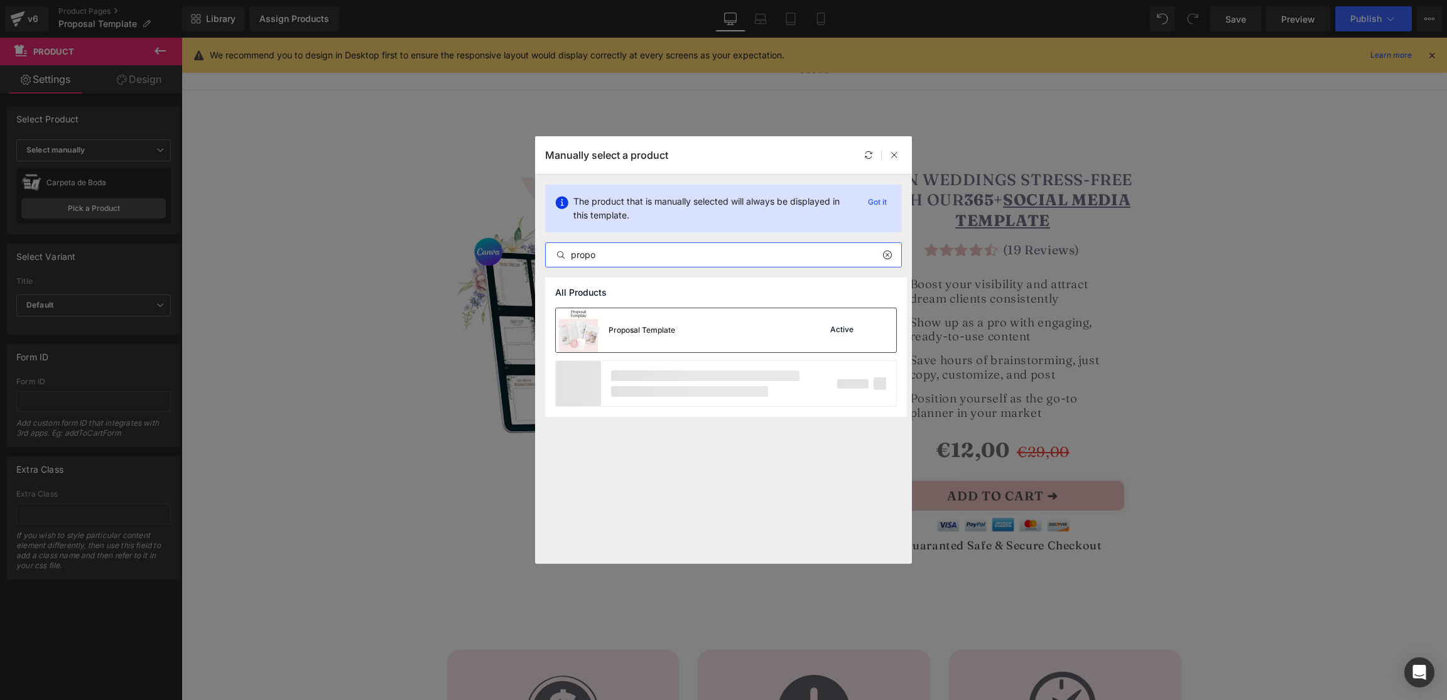
type input "propo"
click at [673, 329] on div "Proposal Template" at bounding box center [642, 330] width 67 height 11
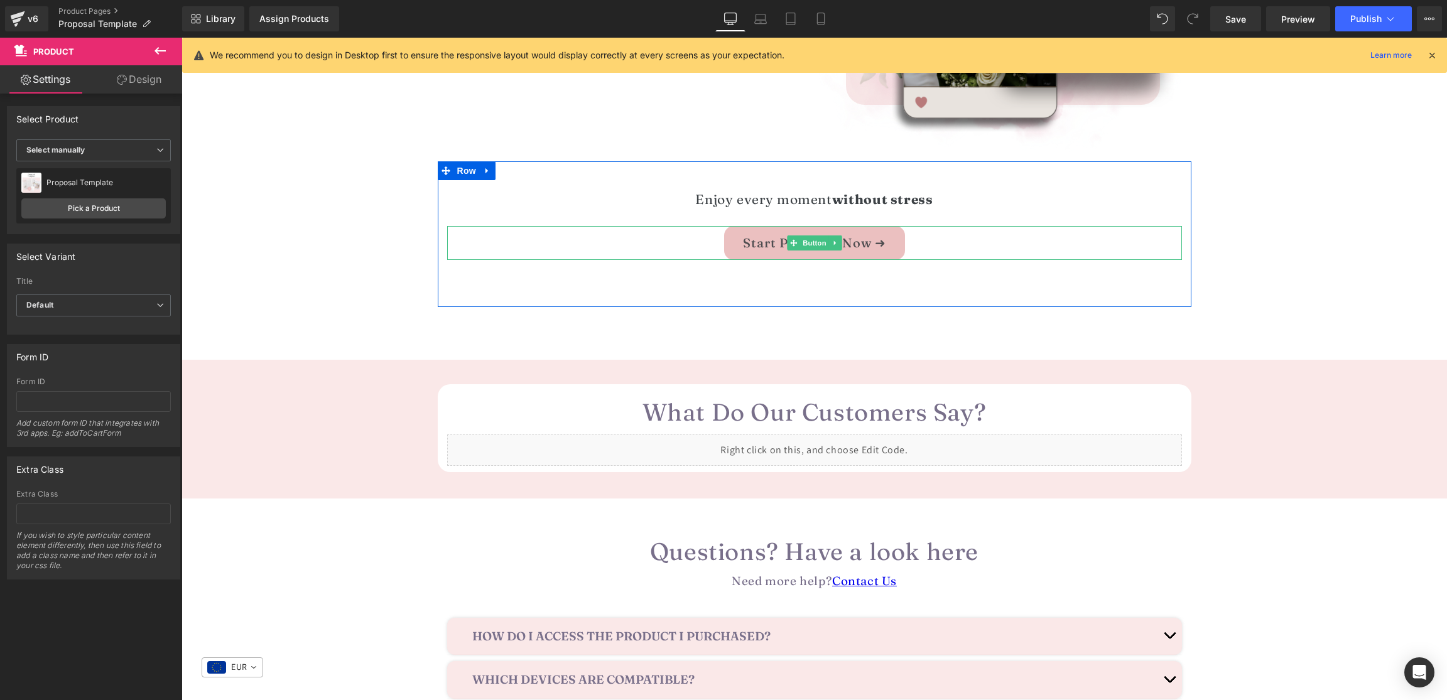
scroll to position [1586, 0]
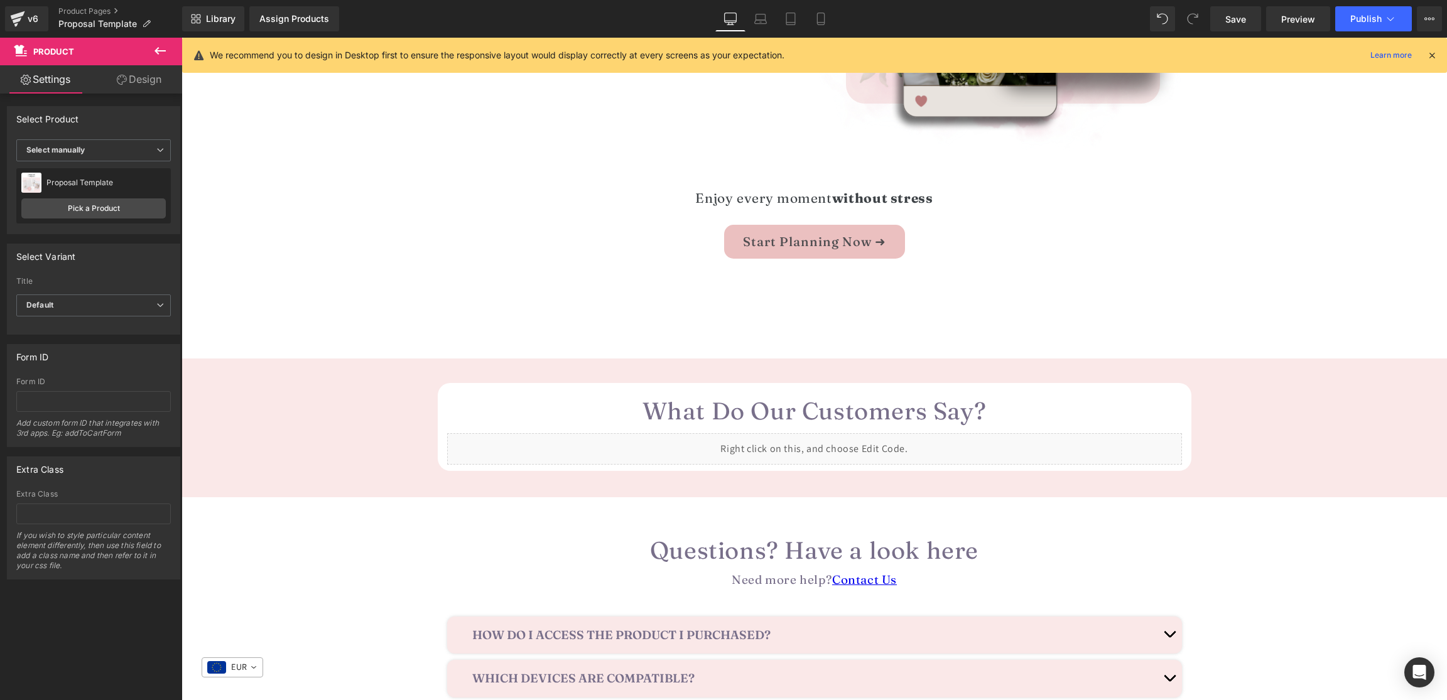
click at [259, 413] on div "What Do Our Customers Say? Heading Liquid Row" at bounding box center [815, 417] width 1266 height 106
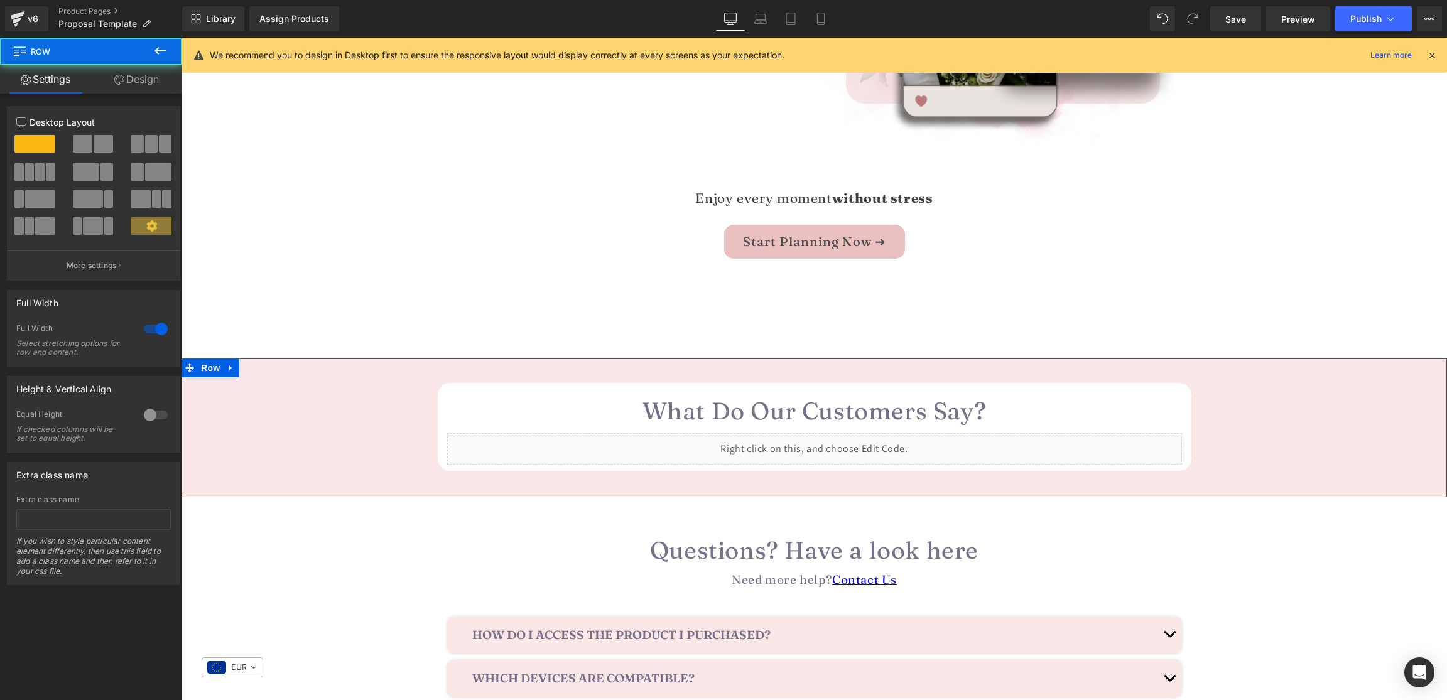
click at [140, 70] on link "Design" at bounding box center [136, 79] width 91 height 28
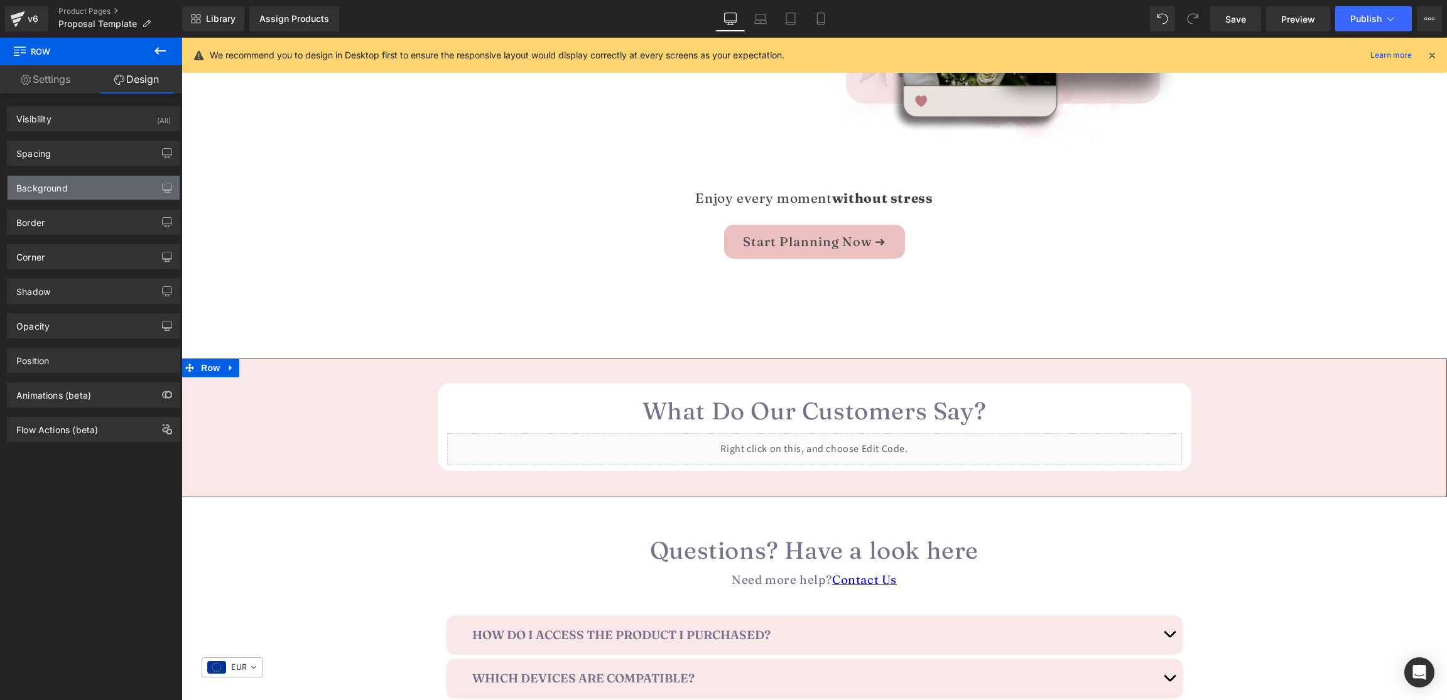
click at [74, 192] on div "Background" at bounding box center [94, 188] width 172 height 24
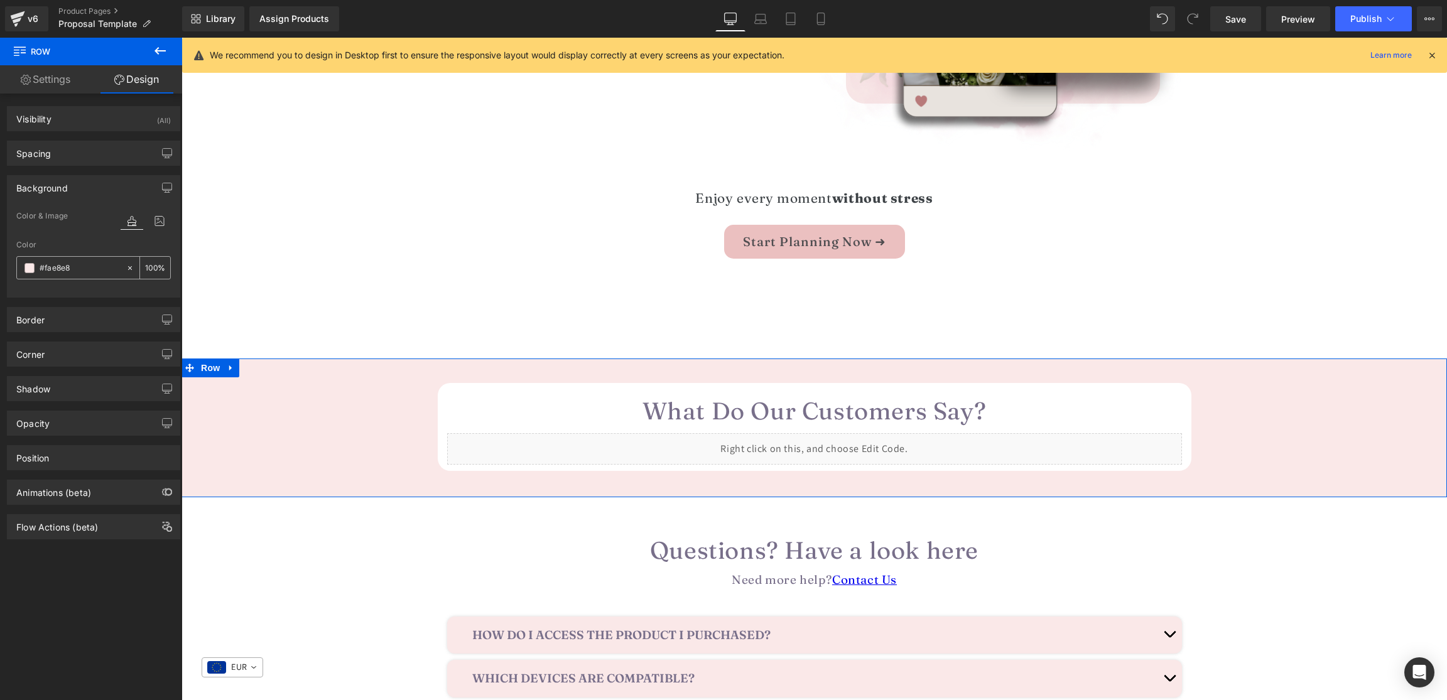
click at [79, 268] on input "#fae8e8" at bounding box center [80, 268] width 80 height 14
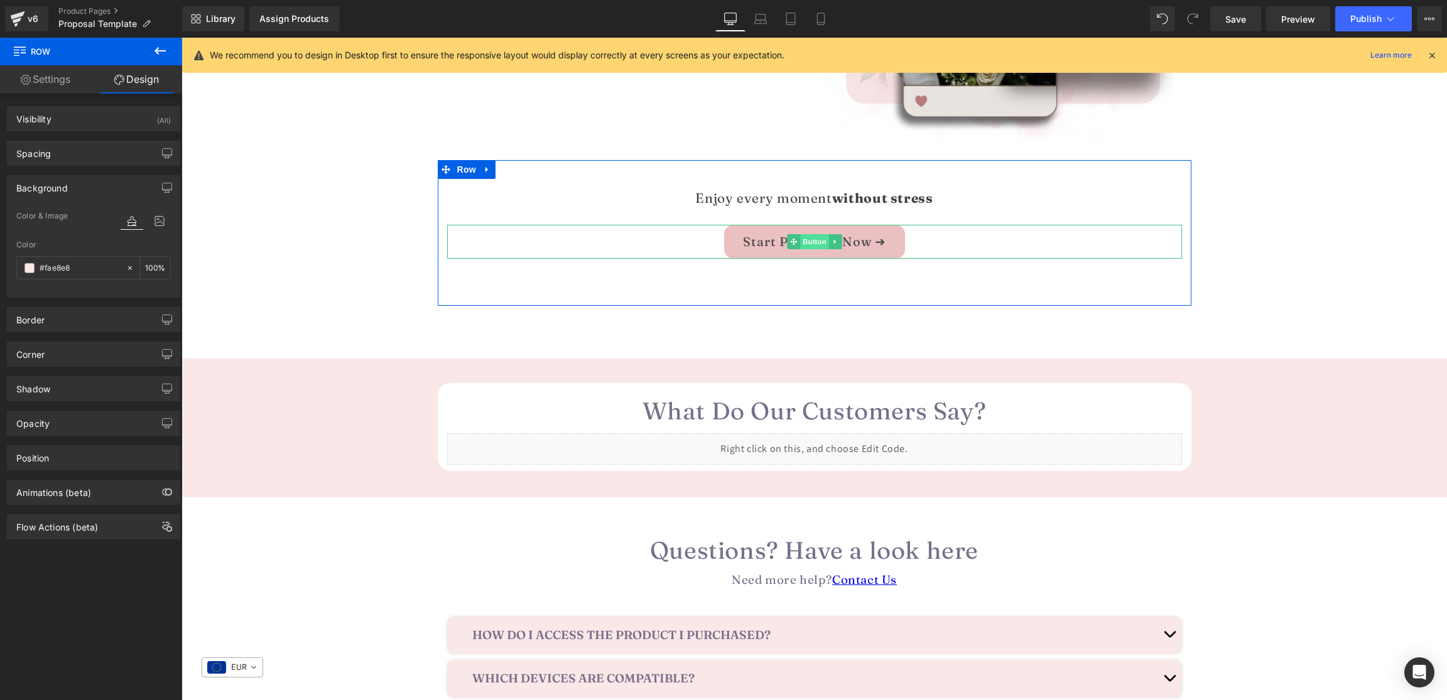
click at [820, 236] on span "Button" at bounding box center [814, 241] width 29 height 15
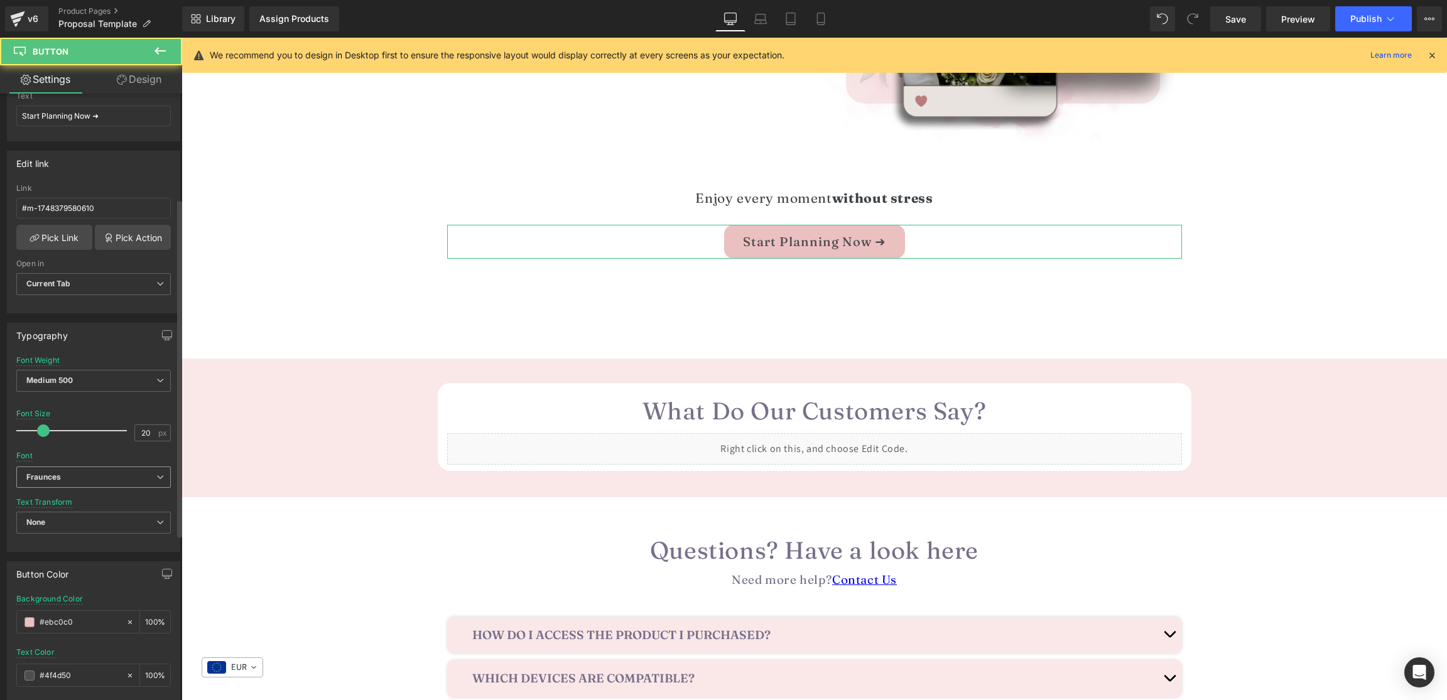
scroll to position [191, 0]
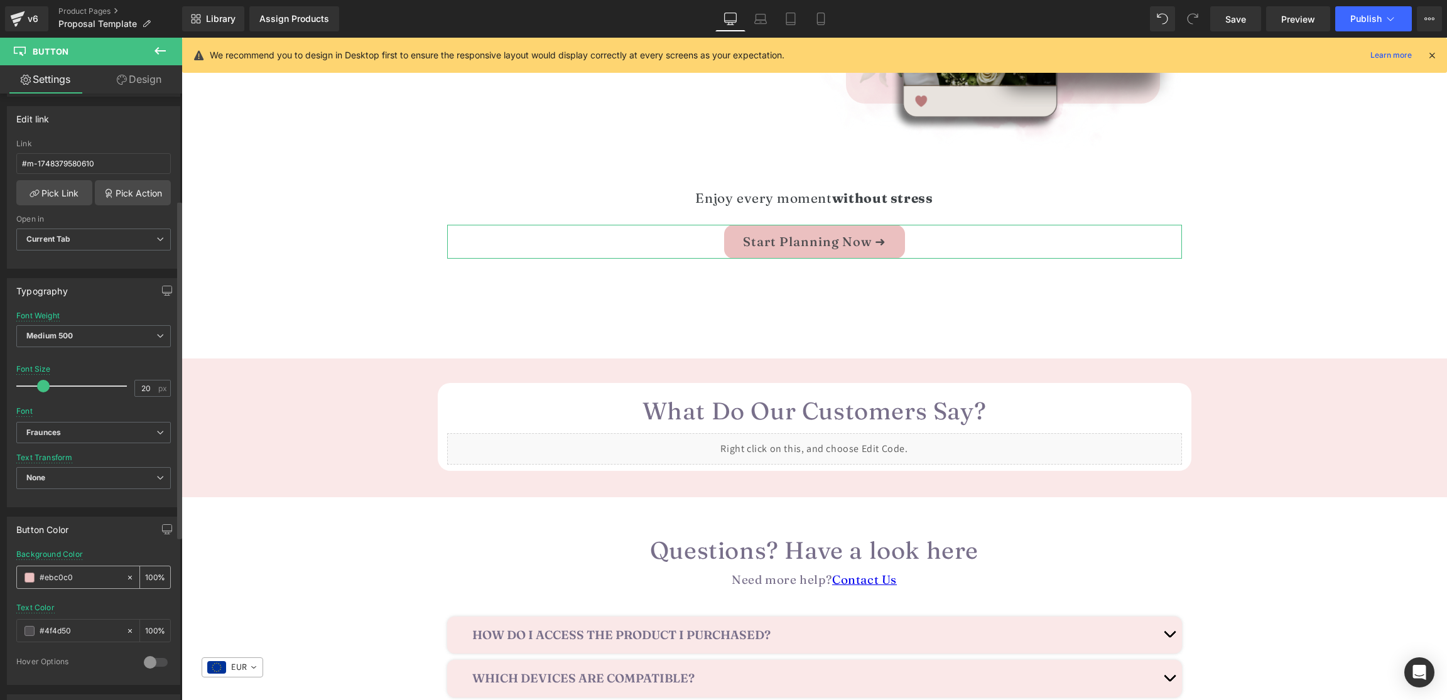
click at [64, 581] on input "#ebc0c0" at bounding box center [80, 578] width 80 height 14
click at [64, 582] on input "#ebc0c0" at bounding box center [80, 578] width 80 height 14
